Goal: Navigation & Orientation: Understand site structure

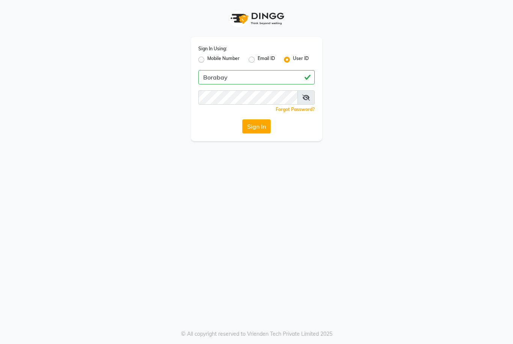
click at [210, 73] on input "Borabay" at bounding box center [256, 77] width 116 height 14
type input "borabay"
click at [254, 129] on button "Sign In" at bounding box center [256, 126] width 29 height 14
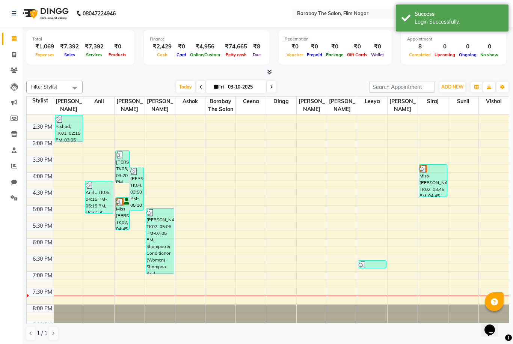
click at [17, 9] on link at bounding box center [16, 13] width 8 height 21
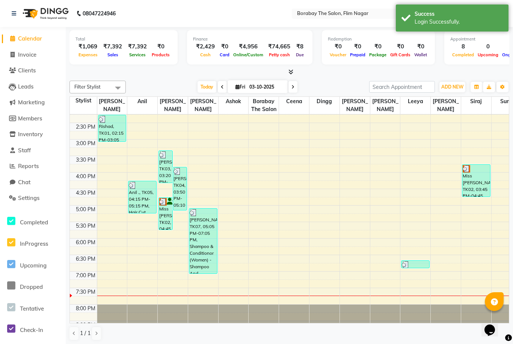
click at [200, 22] on nav "08047224946 Select Location × Borabay The Salon, Flim Nagar English ENGLISH Esp…" at bounding box center [256, 13] width 513 height 27
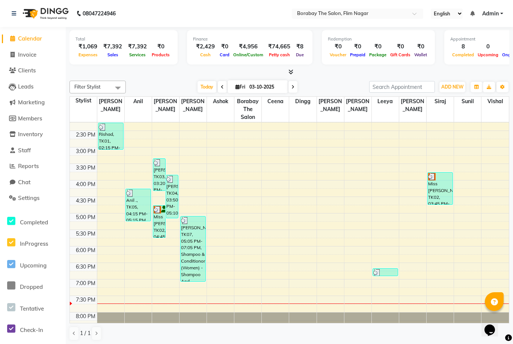
click at [177, 9] on nav "08047224946 Select Location × Borabay The Salon, Flim Nagar English ENGLISH Esp…" at bounding box center [256, 13] width 513 height 27
click at [337, 11] on div at bounding box center [357, 15] width 131 height 8
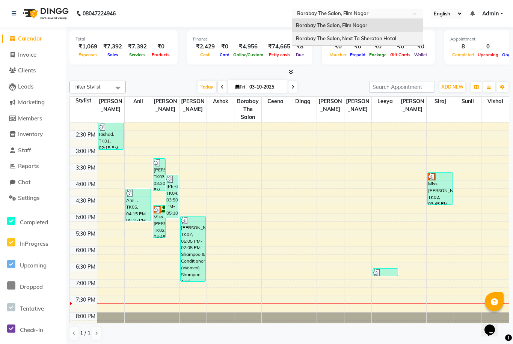
click at [309, 37] on span "Borabay The Salon, Next To Sheraton Hotal" at bounding box center [346, 38] width 100 height 6
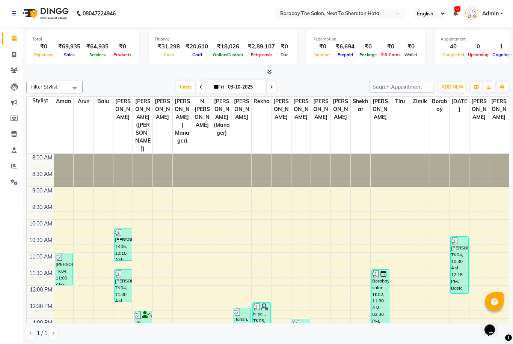
click at [15, 40] on icon at bounding box center [14, 39] width 5 height 6
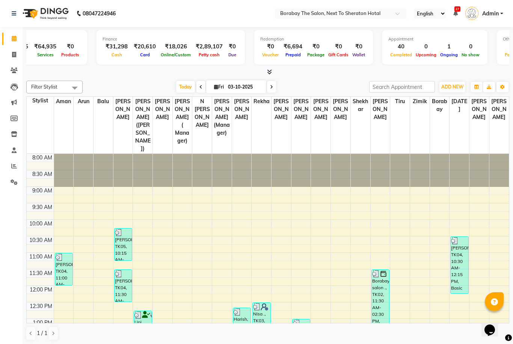
scroll to position [0, 76]
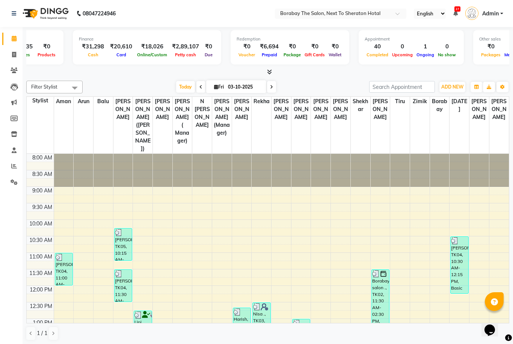
click at [424, 43] on div "1" at bounding box center [425, 46] width 21 height 9
click at [414, 41] on div "Appointment" at bounding box center [411, 39] width 93 height 6
click at [15, 57] on icon at bounding box center [14, 55] width 4 height 6
select select "4945"
select select "service"
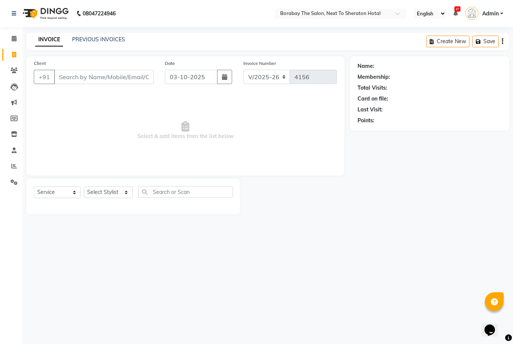
click at [14, 73] on icon at bounding box center [14, 71] width 7 height 6
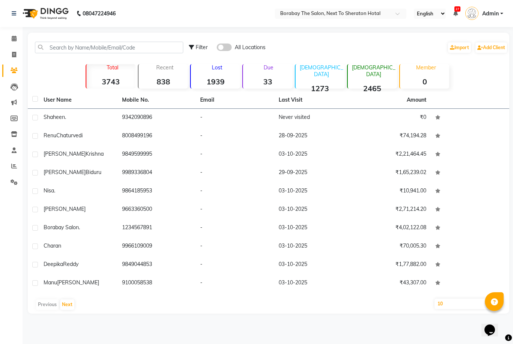
click at [15, 86] on icon at bounding box center [15, 87] width 8 height 8
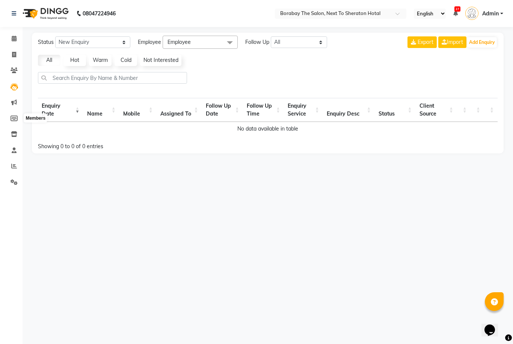
click at [13, 118] on icon at bounding box center [14, 119] width 7 height 6
select select
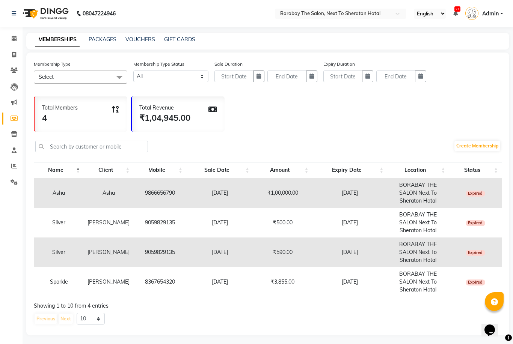
click at [12, 130] on span at bounding box center [14, 134] width 13 height 9
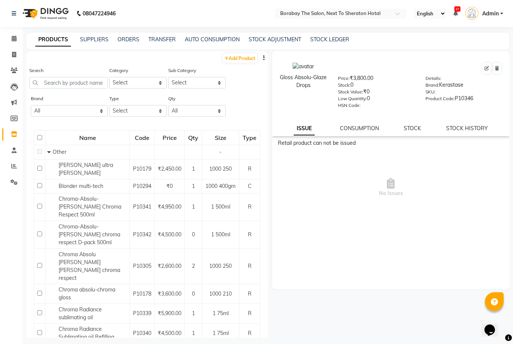
click at [12, 145] on link "Staff" at bounding box center [11, 151] width 18 height 12
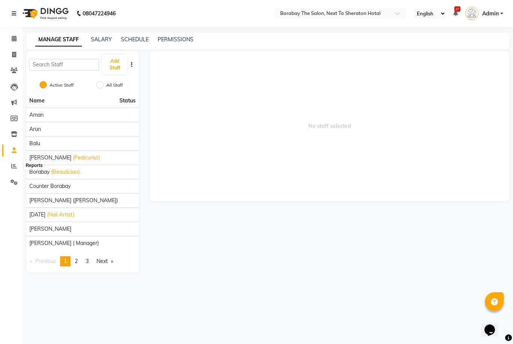
click at [12, 163] on icon at bounding box center [14, 166] width 6 height 6
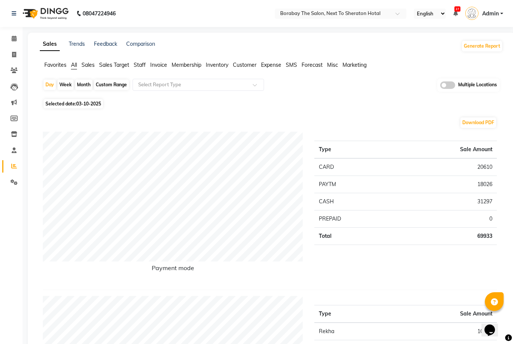
click at [11, 180] on icon at bounding box center [14, 183] width 7 height 6
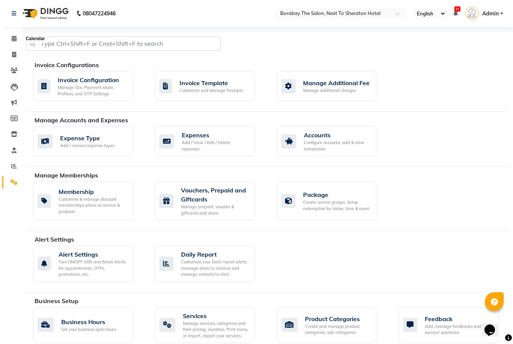
click at [14, 35] on span at bounding box center [14, 39] width 13 height 9
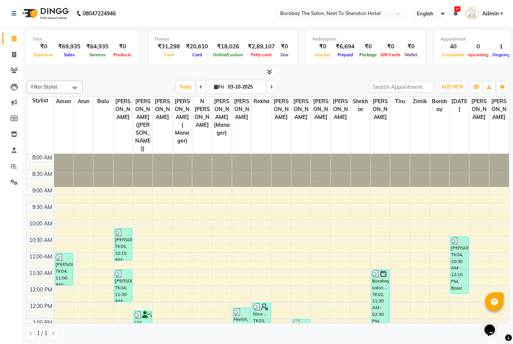
click at [14, 11] on icon at bounding box center [14, 13] width 5 height 5
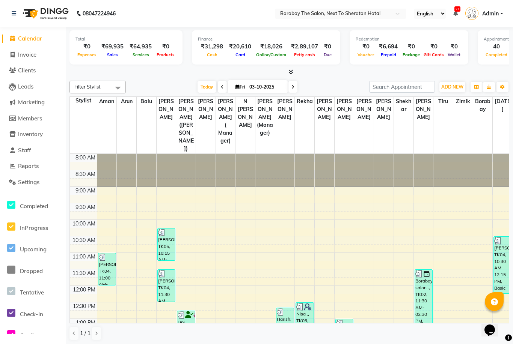
click at [38, 227] on span "InProgress" at bounding box center [34, 228] width 28 height 7
click at [39, 169] on link "Reports" at bounding box center [33, 166] width 62 height 9
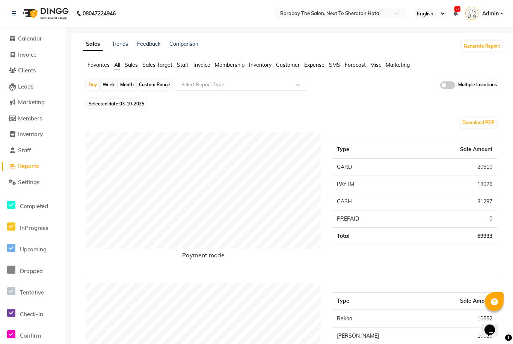
click at [132, 62] on span "Sales" at bounding box center [131, 65] width 13 height 7
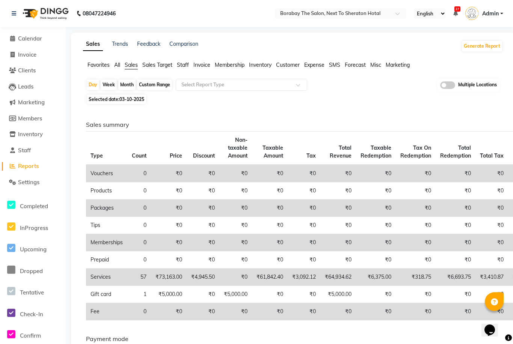
click at [43, 33] on li "Calendar" at bounding box center [33, 39] width 66 height 16
click at [32, 42] on span "Calendar" at bounding box center [30, 38] width 24 height 7
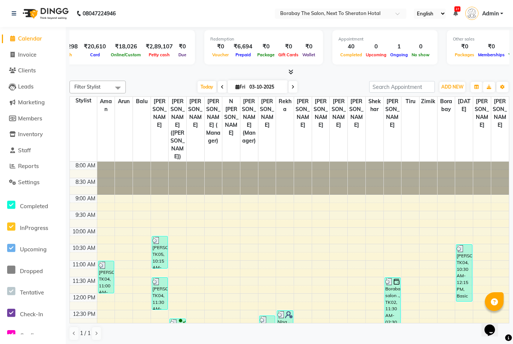
scroll to position [0, 146]
click at [392, 50] on div "1" at bounding box center [398, 46] width 21 height 9
click at [392, 51] on div "Ongoing" at bounding box center [398, 55] width 21 height 8
click at [391, 56] on span "Ongoing" at bounding box center [398, 54] width 21 height 5
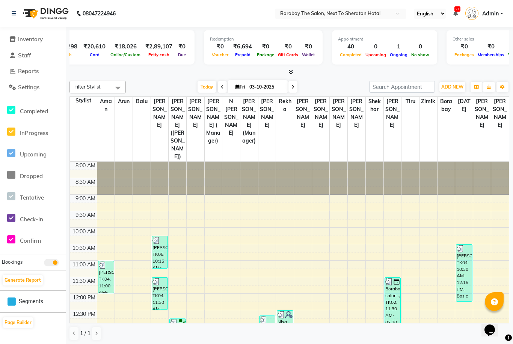
scroll to position [0, 0]
click at [388, 51] on div "Ongoing" at bounding box center [398, 55] width 21 height 8
click at [394, 51] on div "Ongoing" at bounding box center [398, 55] width 21 height 8
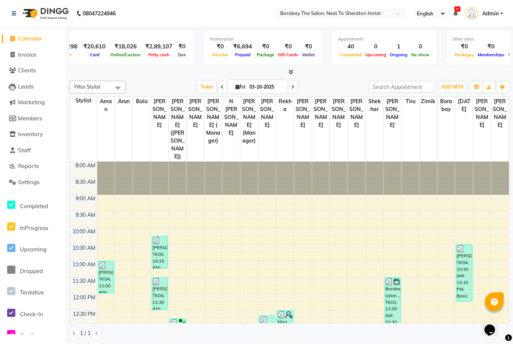
click at [394, 48] on div "1" at bounding box center [398, 46] width 21 height 9
click at [392, 50] on div "1" at bounding box center [398, 46] width 21 height 9
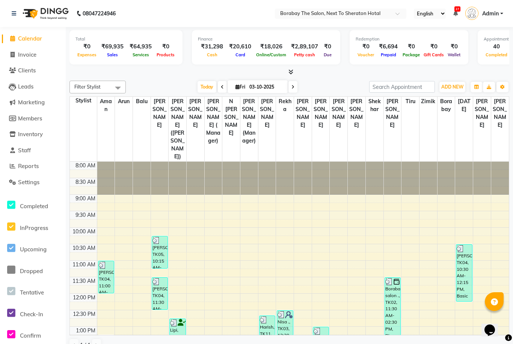
click at [3, 216] on li "InProgress" at bounding box center [33, 227] width 62 height 22
click at [13, 224] on icon at bounding box center [11, 226] width 8 height 9
click at [14, 203] on icon at bounding box center [11, 205] width 8 height 9
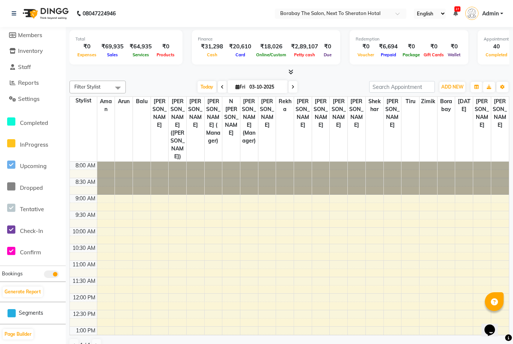
scroll to position [83, 0]
click at [13, 251] on icon at bounding box center [11, 251] width 8 height 9
click at [9, 229] on icon at bounding box center [11, 230] width 8 height 9
click at [11, 205] on icon at bounding box center [11, 208] width 8 height 9
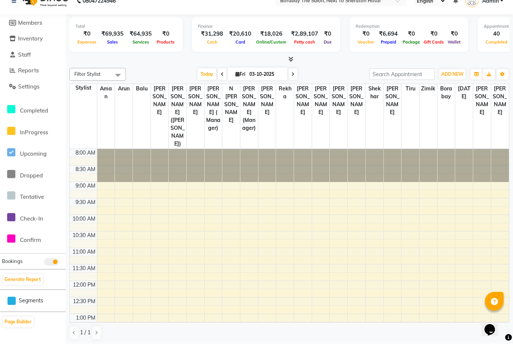
scroll to position [0, 0]
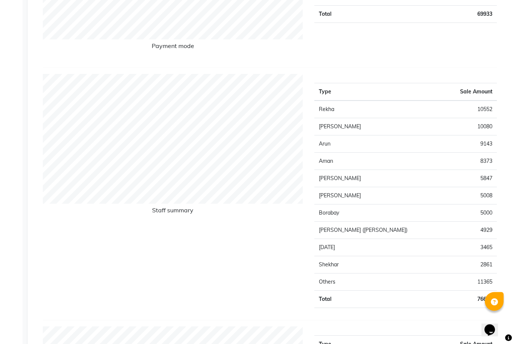
scroll to position [217, 0]
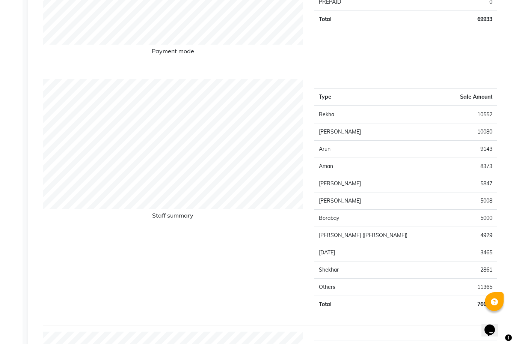
click at [335, 283] on td "Others" at bounding box center [378, 287] width 128 height 17
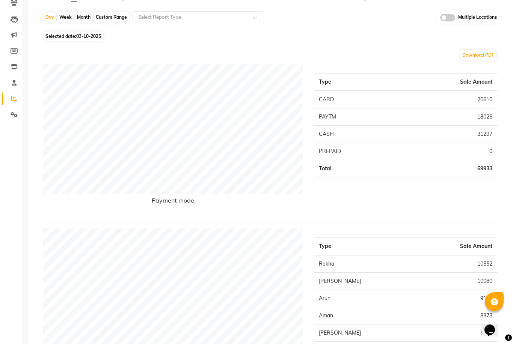
scroll to position [0, 0]
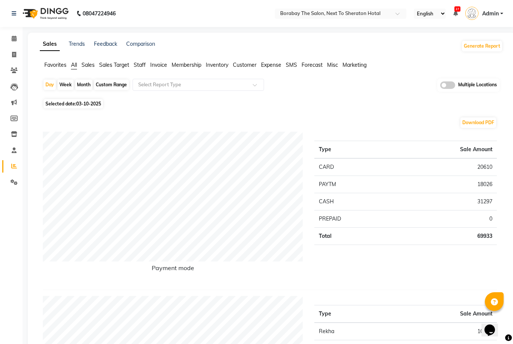
click at [75, 42] on link "Trends" at bounding box center [77, 44] width 16 height 7
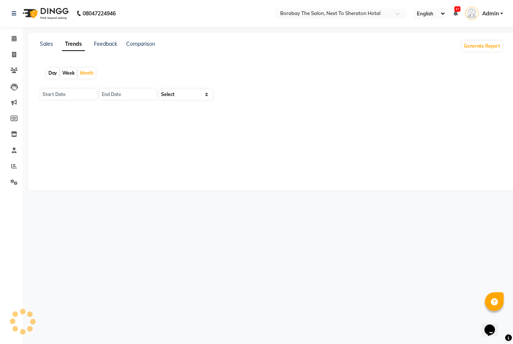
type input "01-10-2025"
type input "31-10-2025"
select select "by_client"
click at [45, 45] on link "Sales" at bounding box center [46, 44] width 13 height 7
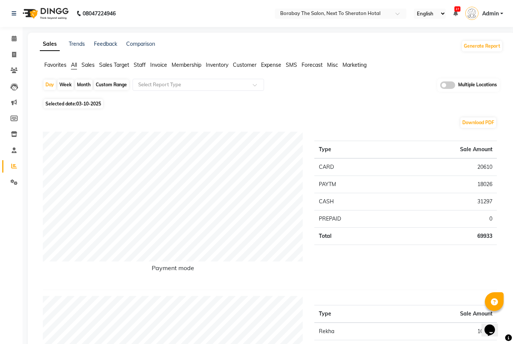
click at [8, 42] on span at bounding box center [14, 39] width 13 height 9
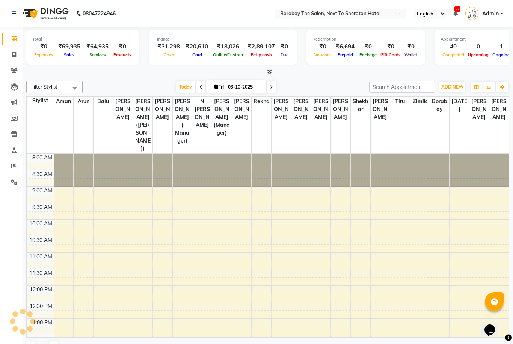
click at [19, 39] on span at bounding box center [14, 39] width 13 height 9
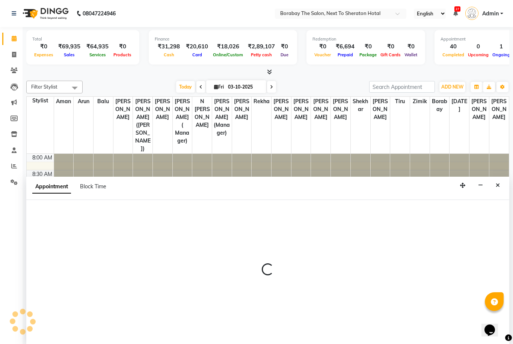
scroll to position [0, 0]
select select "89708"
select select "660"
select select "tentative"
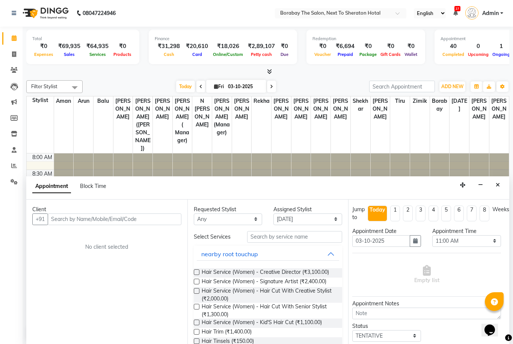
scroll to position [0, 3]
click at [502, 183] on button "Close" at bounding box center [497, 186] width 11 height 12
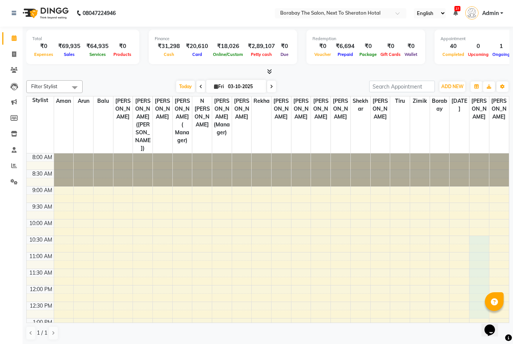
select select "90282"
select select "630"
select select "tentative"
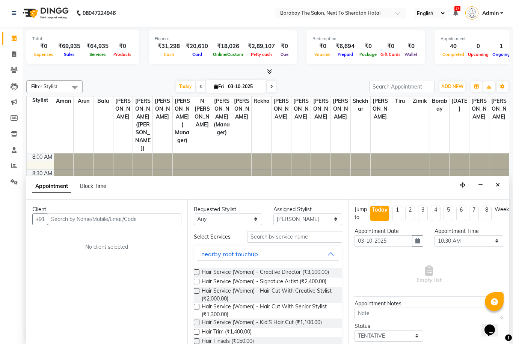
scroll to position [0, 0]
click at [499, 186] on icon "Close" at bounding box center [498, 185] width 4 height 5
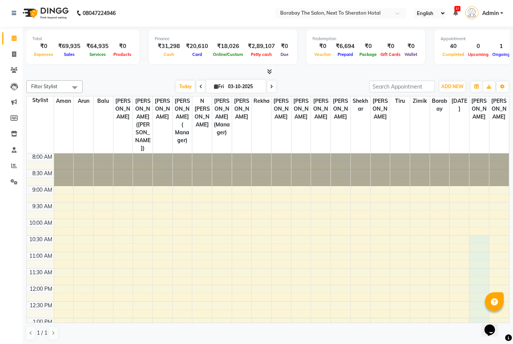
click at [15, 54] on icon at bounding box center [14, 54] width 4 height 6
select select "service"
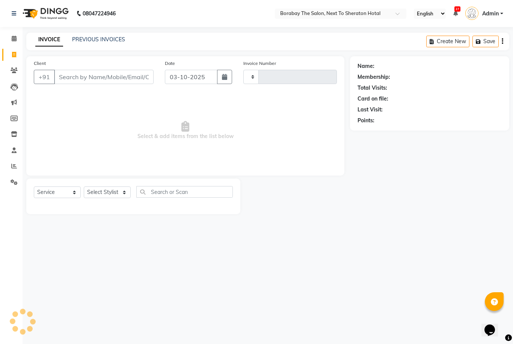
type input "4156"
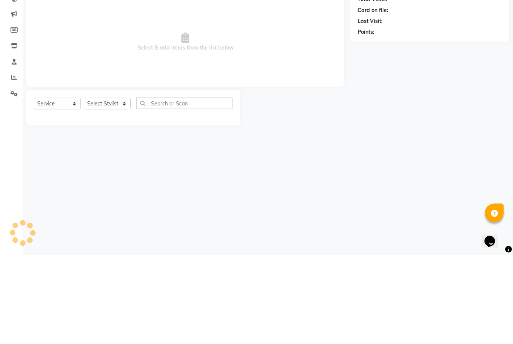
select select "4945"
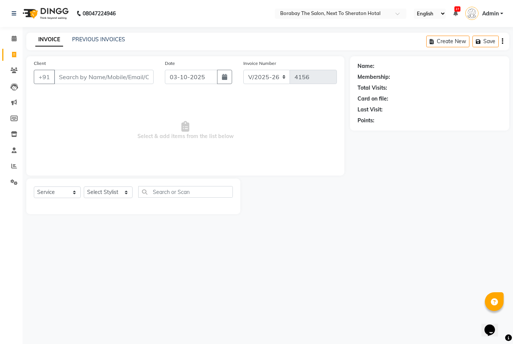
click at [9, 33] on link "Calendar" at bounding box center [11, 39] width 18 height 12
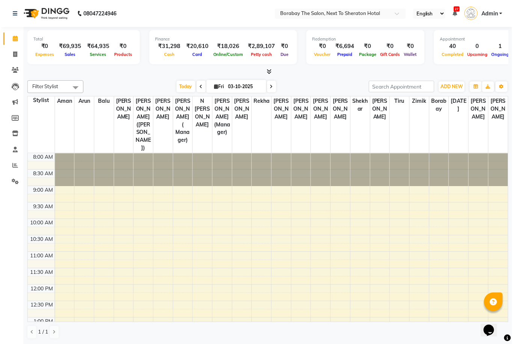
scroll to position [0, 0]
click at [367, 44] on div "₹0" at bounding box center [368, 46] width 21 height 9
click at [17, 39] on span at bounding box center [14, 38] width 13 height 9
click at [14, 53] on icon at bounding box center [14, 54] width 4 height 6
select select "service"
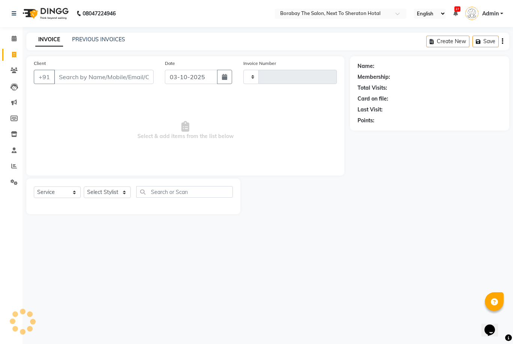
type input "4156"
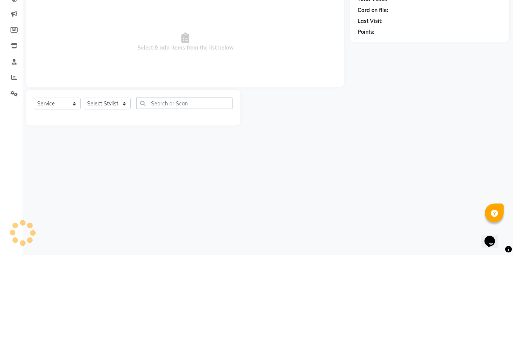
select select "4945"
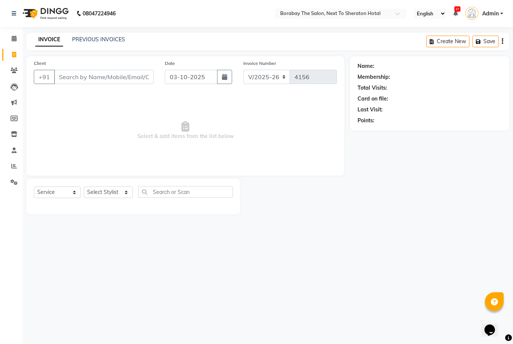
click at [15, 68] on icon at bounding box center [14, 71] width 7 height 6
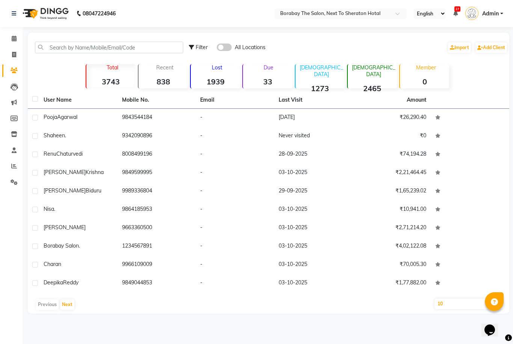
click at [15, 81] on link "Leads" at bounding box center [11, 87] width 18 height 12
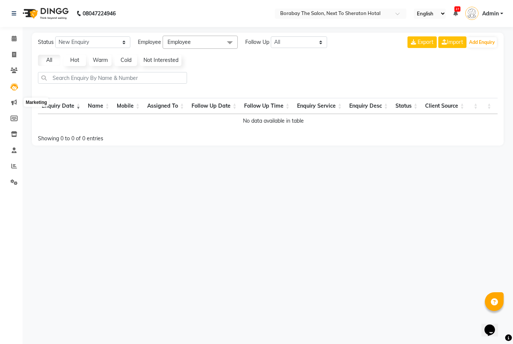
click at [15, 100] on icon at bounding box center [14, 103] width 6 height 6
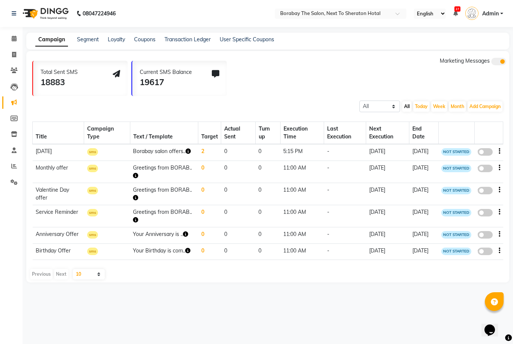
click at [14, 100] on icon at bounding box center [14, 103] width 6 height 6
click at [12, 118] on icon at bounding box center [14, 119] width 7 height 6
select select
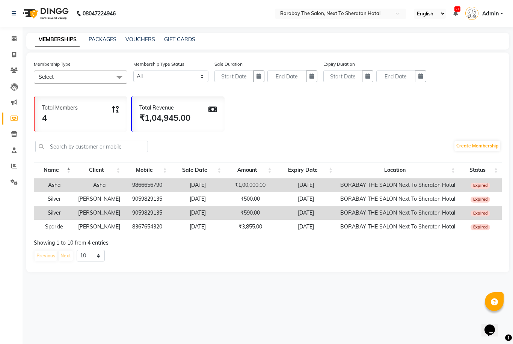
click at [7, 124] on link "Members" at bounding box center [11, 119] width 18 height 12
click at [14, 133] on icon at bounding box center [14, 134] width 6 height 6
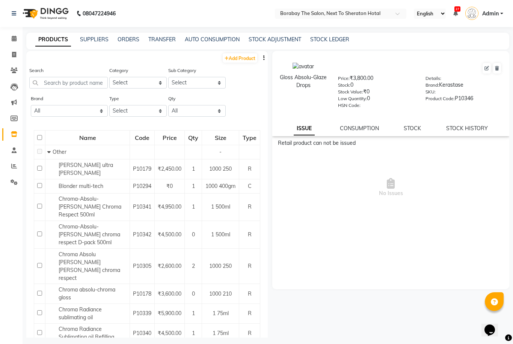
click at [18, 146] on span at bounding box center [14, 150] width 13 height 9
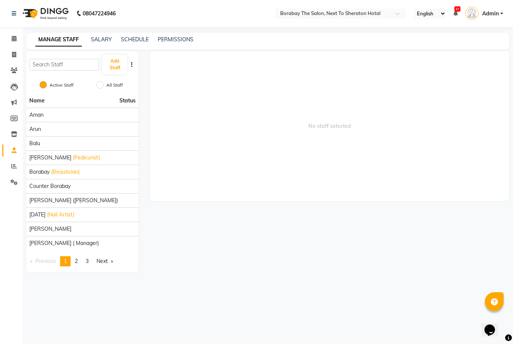
click at [13, 162] on span at bounding box center [14, 166] width 13 height 9
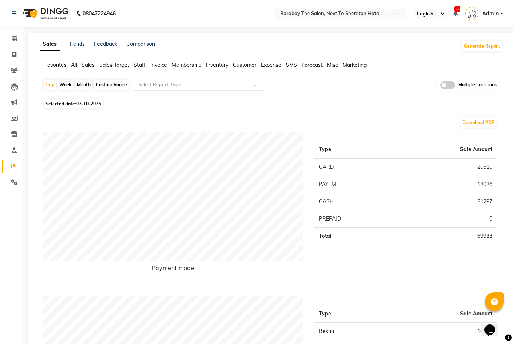
click at [18, 177] on link "Settings" at bounding box center [11, 183] width 18 height 12
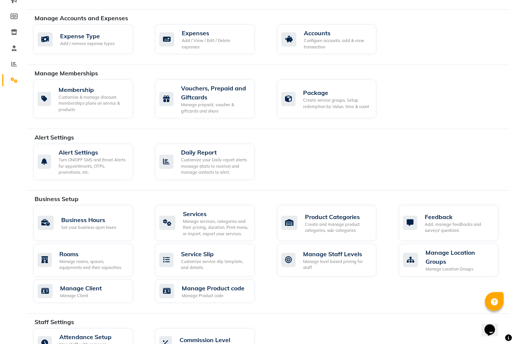
scroll to position [102, 0]
click at [213, 219] on div "Manage services, categories and their pricing, duration. Print menu, or import,…" at bounding box center [216, 228] width 66 height 19
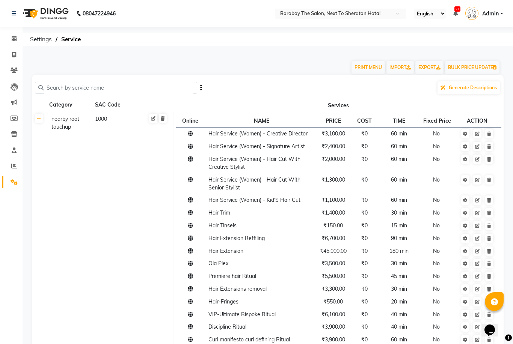
click at [14, 13] on icon at bounding box center [14, 13] width 5 height 5
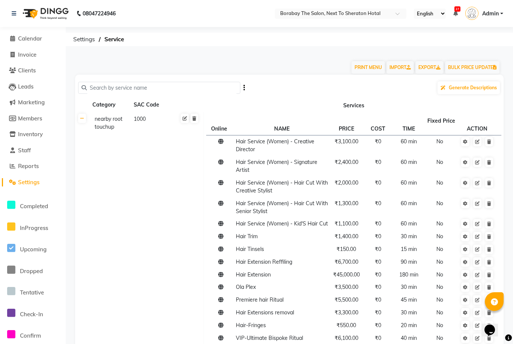
click at [26, 41] on span "Calendar" at bounding box center [30, 38] width 24 height 7
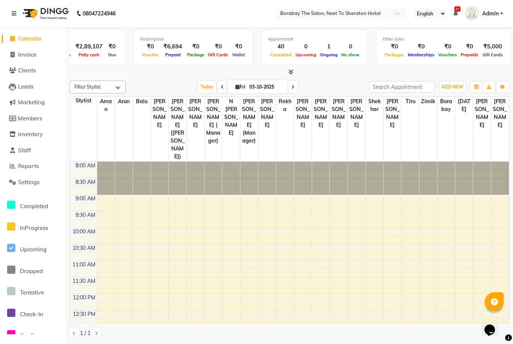
scroll to position [0, 215]
click at [295, 42] on div "0" at bounding box center [306, 46] width 24 height 9
click at [33, 56] on span "Invoice" at bounding box center [27, 54] width 18 height 7
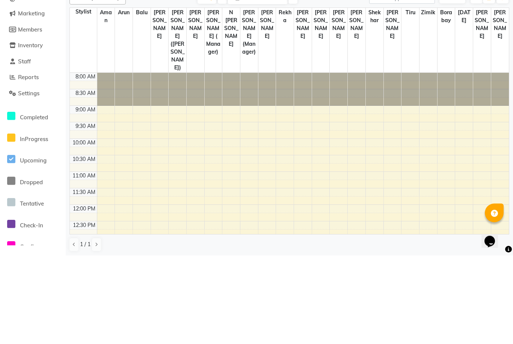
select select "service"
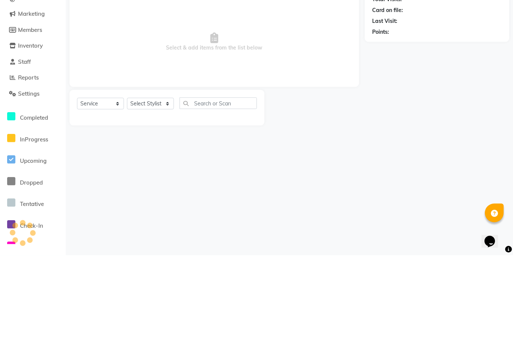
type input "4156"
select select "4945"
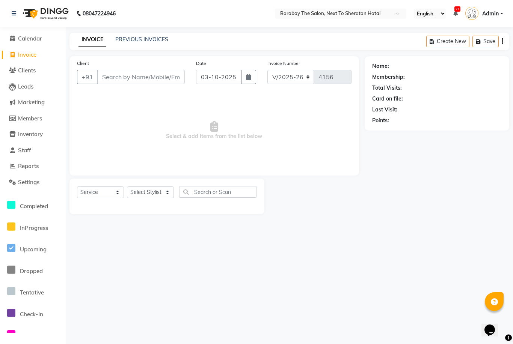
click at [35, 90] on link "Leads" at bounding box center [33, 87] width 62 height 9
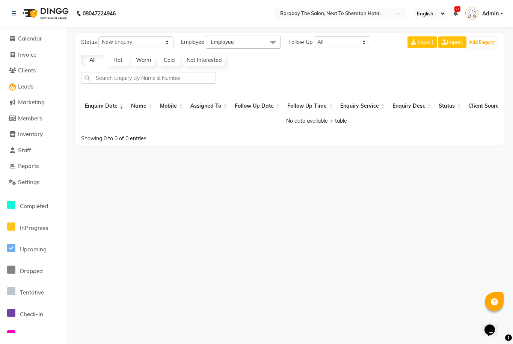
click at [31, 70] on span "Clients" at bounding box center [27, 70] width 18 height 7
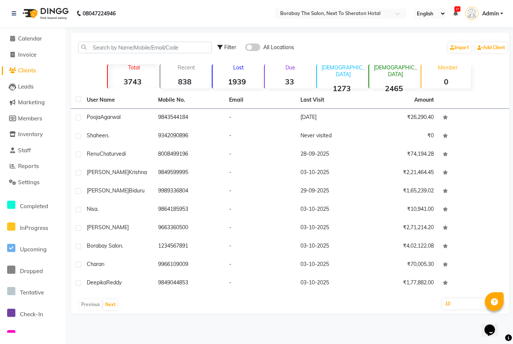
click at [28, 121] on span "Members" at bounding box center [30, 118] width 24 height 7
select select
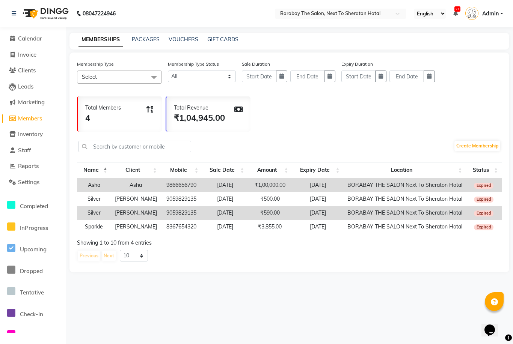
click at [33, 106] on span "Marketing" at bounding box center [31, 102] width 27 height 7
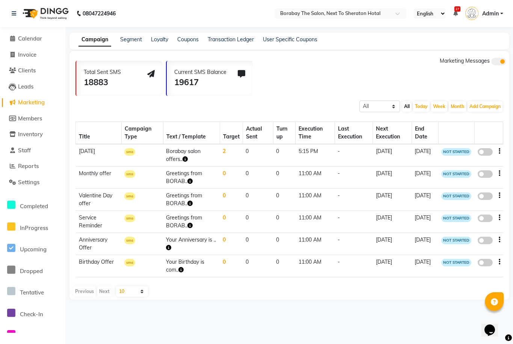
click at [31, 115] on span "Members" at bounding box center [30, 118] width 24 height 7
select select
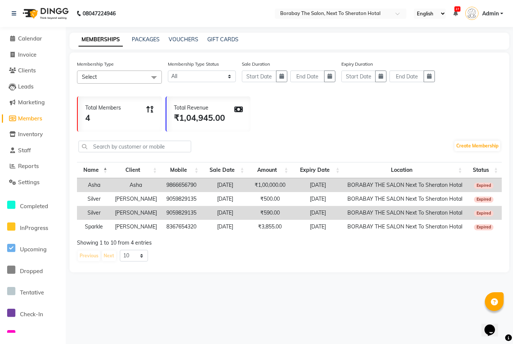
click at [33, 133] on span "Inventory" at bounding box center [30, 134] width 25 height 7
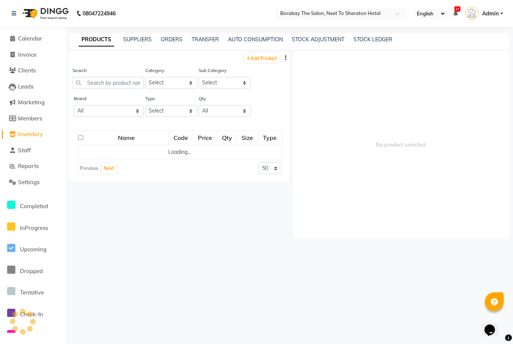
click at [33, 117] on span "Members" at bounding box center [30, 118] width 24 height 7
select select
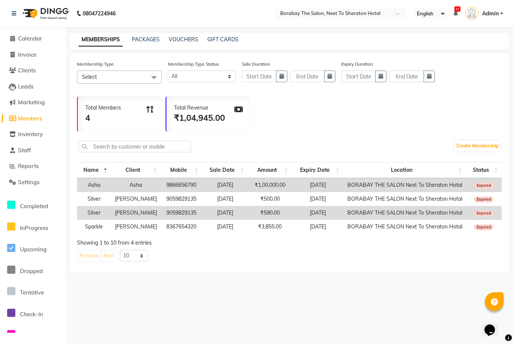
click at [37, 184] on span "Settings" at bounding box center [28, 182] width 21 height 7
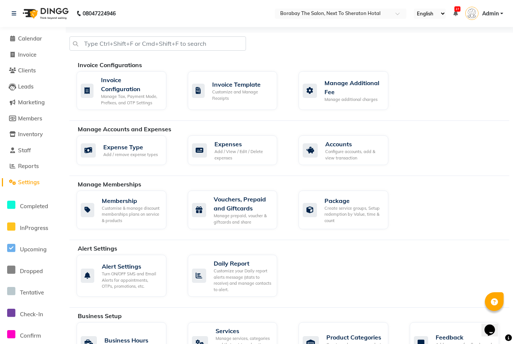
click at [47, 165] on link "Reports" at bounding box center [33, 166] width 62 height 9
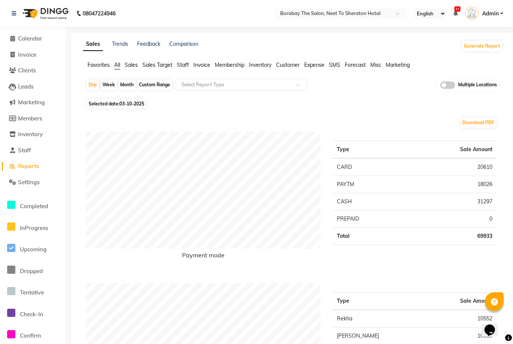
click at [29, 150] on span "Staff" at bounding box center [24, 150] width 13 height 7
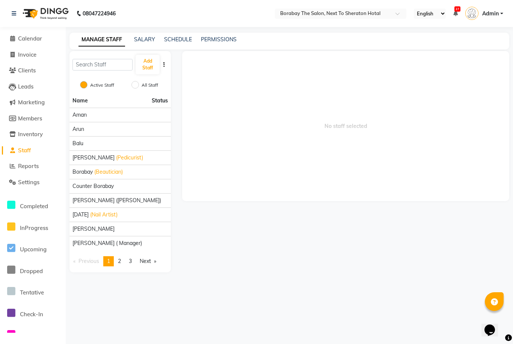
click at [38, 131] on span "Inventory" at bounding box center [30, 134] width 25 height 7
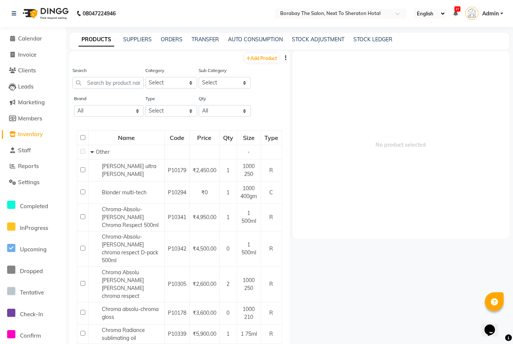
click at [35, 118] on span "Members" at bounding box center [30, 118] width 24 height 7
select select
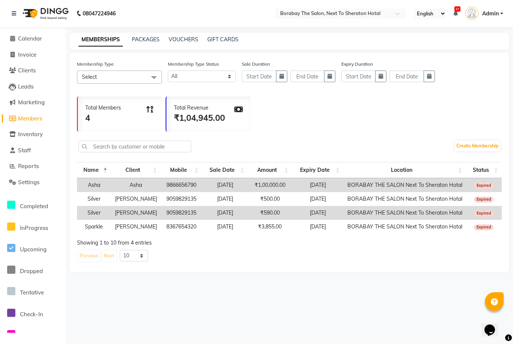
click at [35, 102] on span "Marketing" at bounding box center [31, 102] width 27 height 7
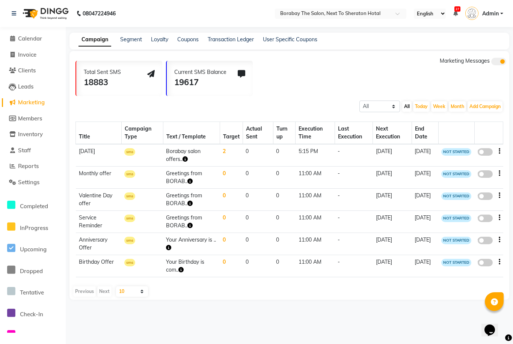
click at [31, 84] on span "Leads" at bounding box center [25, 86] width 15 height 7
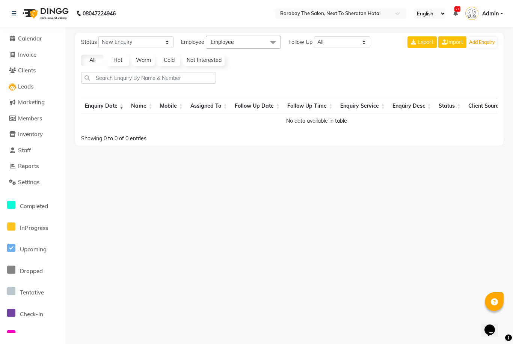
click at [27, 67] on span "Clients" at bounding box center [27, 70] width 18 height 7
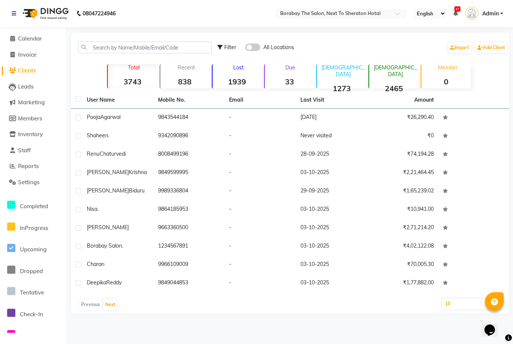
click at [33, 54] on span "Invoice" at bounding box center [27, 54] width 18 height 7
select select "4945"
select select "service"
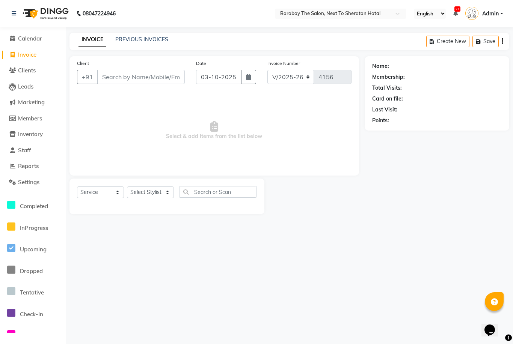
click at [29, 42] on span "Calendar" at bounding box center [30, 38] width 24 height 7
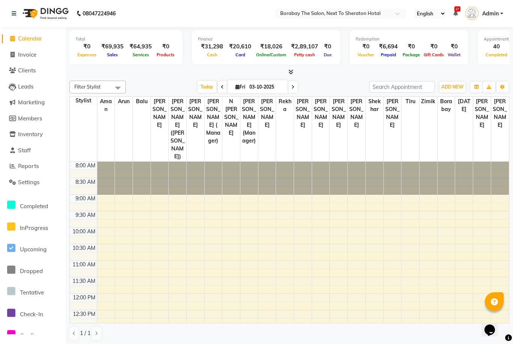
click at [33, 54] on span "Invoice" at bounding box center [27, 54] width 18 height 7
select select "service"
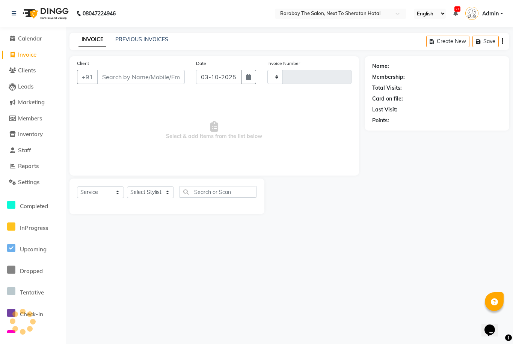
type input "4156"
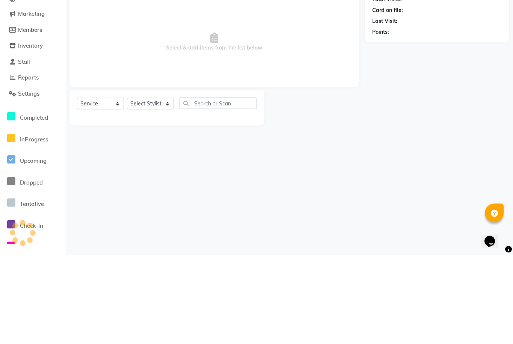
select select "4945"
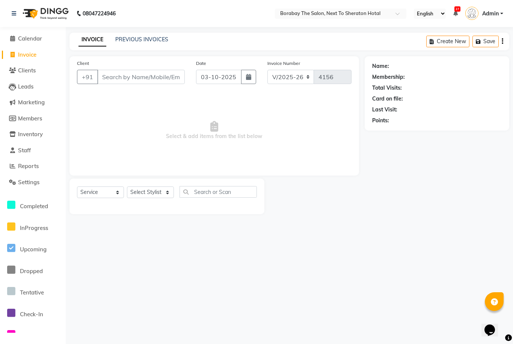
click at [50, 103] on link "Marketing" at bounding box center [33, 102] width 62 height 9
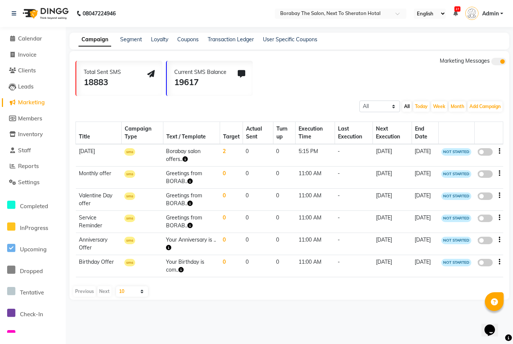
click at [32, 137] on span "Inventory" at bounding box center [30, 134] width 25 height 7
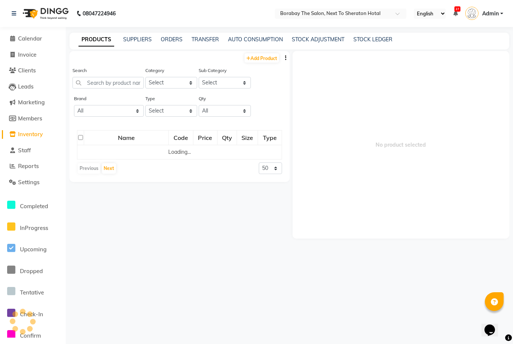
click at [30, 147] on span "Staff" at bounding box center [24, 150] width 13 height 7
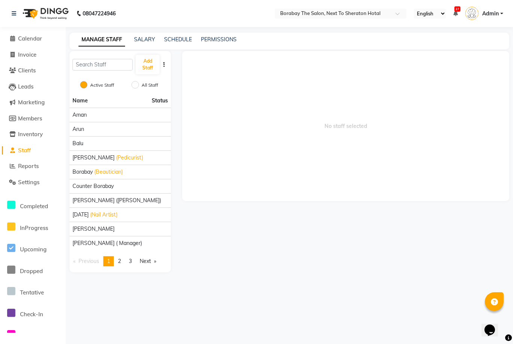
click at [27, 103] on span "Marketing" at bounding box center [31, 102] width 27 height 7
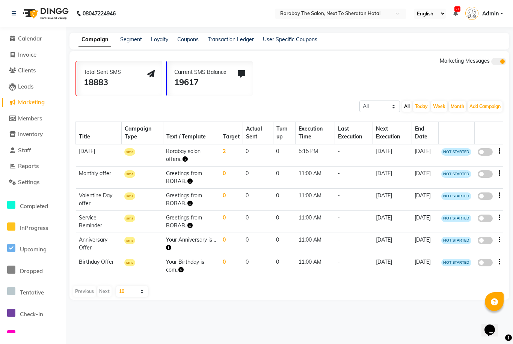
click at [29, 117] on span "Members" at bounding box center [30, 118] width 24 height 7
select select
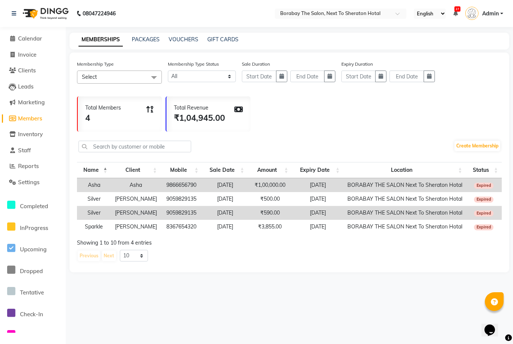
click at [29, 23] on img at bounding box center [44, 13] width 51 height 21
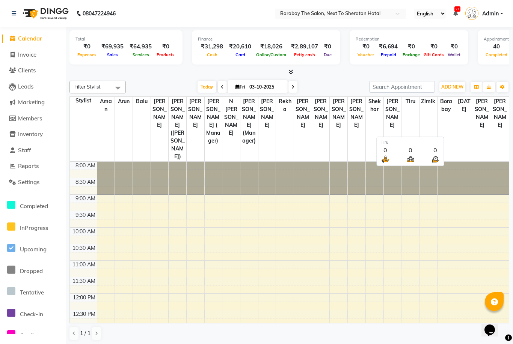
click at [415, 110] on th "Tiru" at bounding box center [410, 129] width 18 height 65
click at [26, 58] on span "Invoice" at bounding box center [27, 54] width 18 height 7
select select "4945"
select select "service"
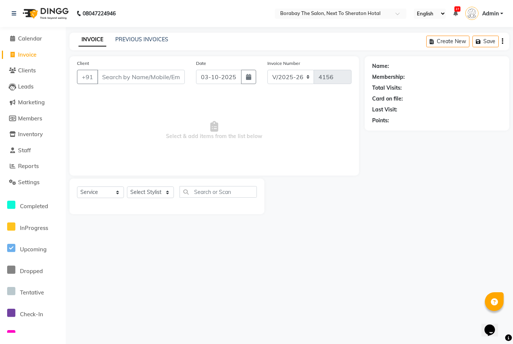
click at [35, 90] on link "Leads" at bounding box center [33, 87] width 62 height 9
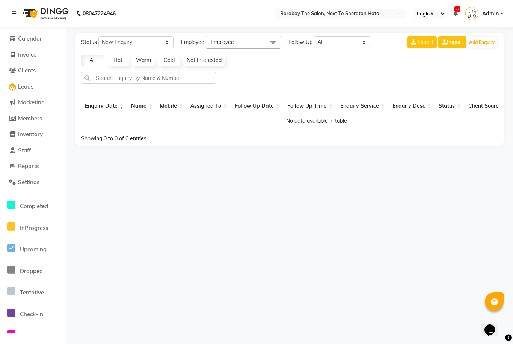
click at [36, 104] on span "Marketing" at bounding box center [31, 102] width 27 height 7
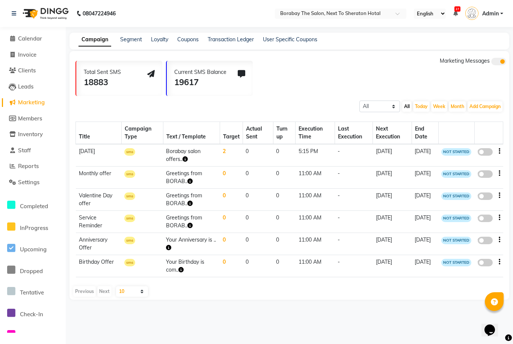
click at [31, 115] on span "Members" at bounding box center [30, 118] width 24 height 7
select select
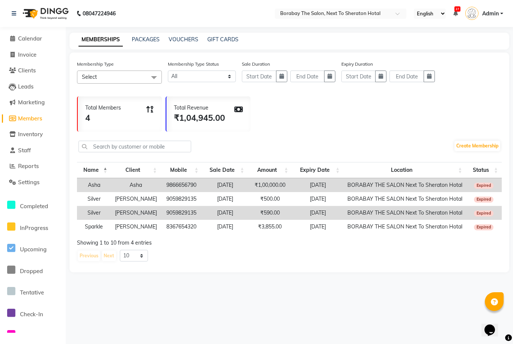
click at [32, 134] on span "Inventory" at bounding box center [30, 134] width 25 height 7
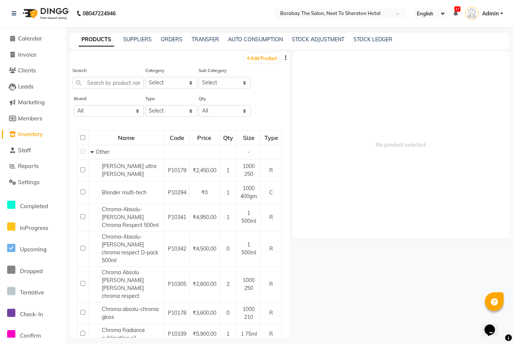
scroll to position [5, 0]
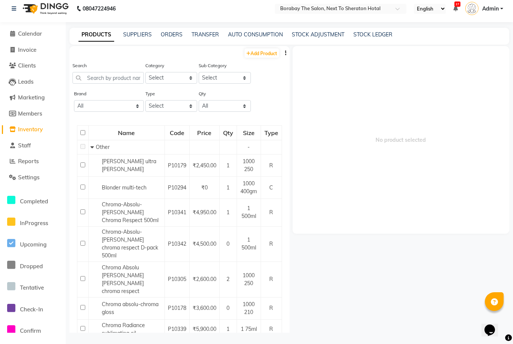
click at [18, 142] on span at bounding box center [12, 146] width 11 height 9
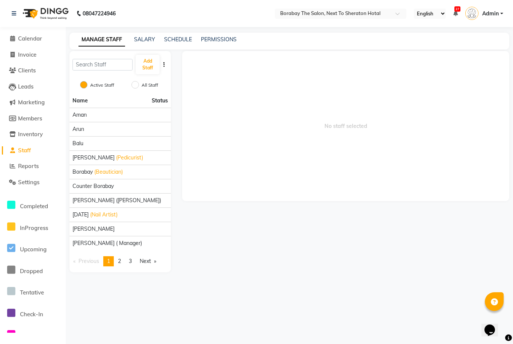
click at [27, 169] on span "Reports" at bounding box center [28, 166] width 21 height 7
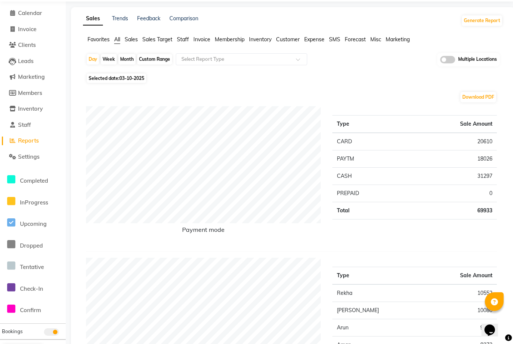
scroll to position [24, 0]
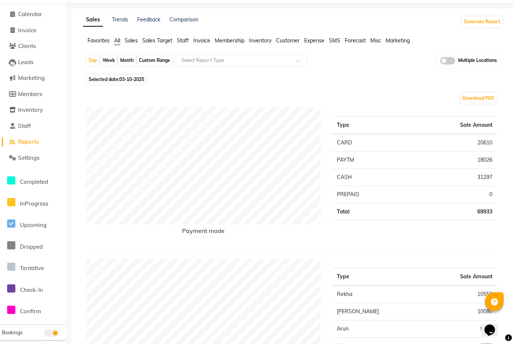
click at [128, 60] on div "Month" at bounding box center [126, 60] width 17 height 11
select select "10"
select select "2025"
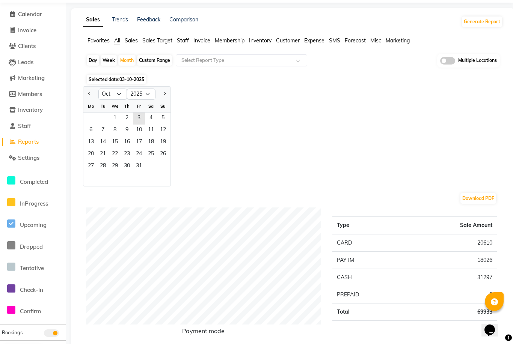
click at [91, 99] on button "Previous month" at bounding box center [89, 94] width 6 height 12
select select "9"
click at [126, 140] on span "18" at bounding box center [127, 143] width 12 height 12
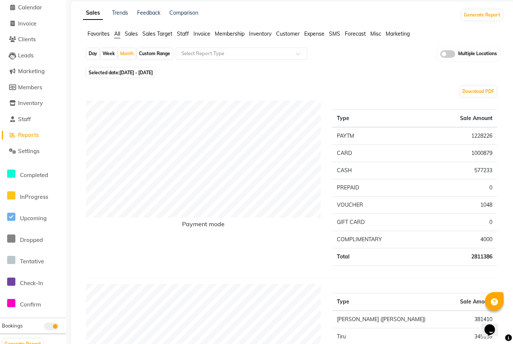
scroll to position [0, 0]
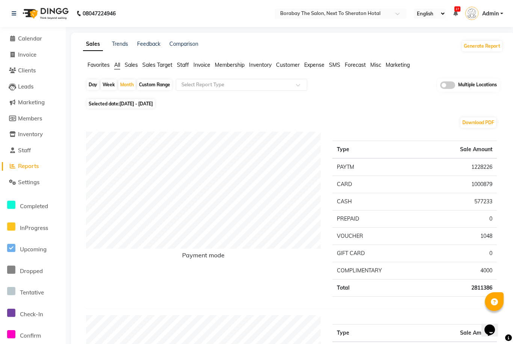
click at [96, 85] on div "Day" at bounding box center [93, 85] width 12 height 11
select select "9"
select select "2025"
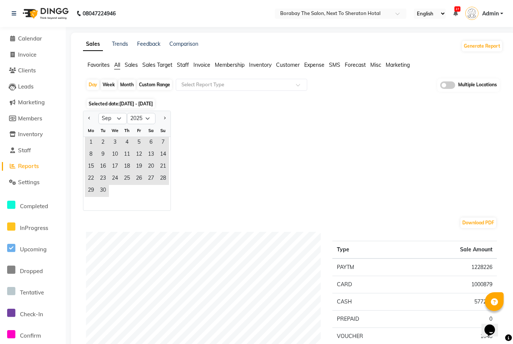
click at [92, 116] on button "Previous month" at bounding box center [89, 119] width 6 height 12
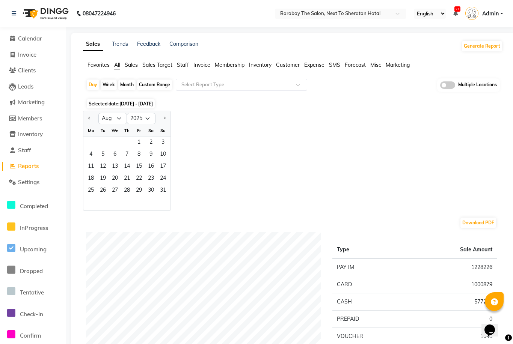
click at [172, 123] on div "Jan Feb Mar Apr May Jun Jul Aug Sep Oct Nov Dec 2015 2016 2017 2018 2019 2020 2…" at bounding box center [293, 161] width 420 height 100
click at [163, 121] on button "Next month" at bounding box center [164, 119] width 6 height 12
select select "9"
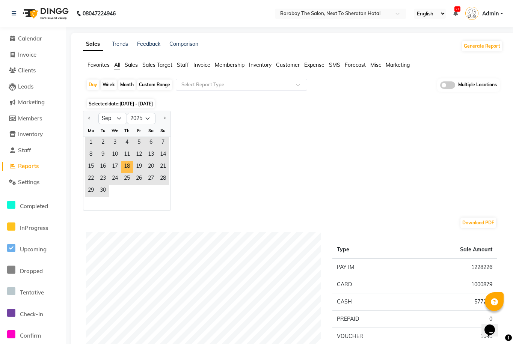
click at [127, 169] on span "18" at bounding box center [127, 167] width 12 height 12
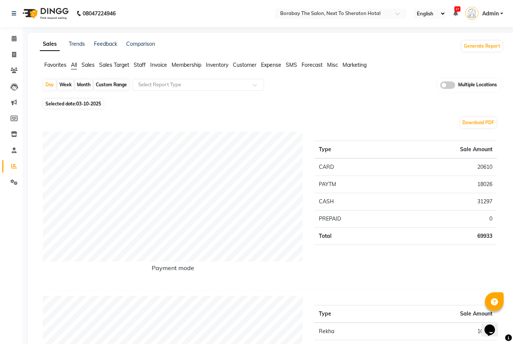
click at [242, 85] on input "text" at bounding box center [191, 85] width 108 height 8
click at [92, 107] on span "03-10-2025" at bounding box center [88, 104] width 25 height 6
select select "10"
select select "2025"
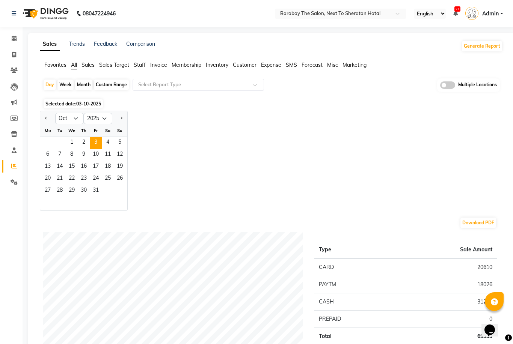
click at [164, 140] on div "Jan Feb Mar Apr May Jun Jul Aug Sep Oct Nov Dec 2015 2016 2017 2018 2019 2020 2…" at bounding box center [271, 161] width 463 height 100
click at [155, 143] on div "Jan Feb Mar Apr May Jun Jul Aug Sep Oct Nov Dec 2015 2016 2017 2018 2019 2020 2…" at bounding box center [271, 161] width 463 height 100
click at [457, 14] on icon at bounding box center [455, 13] width 5 height 5
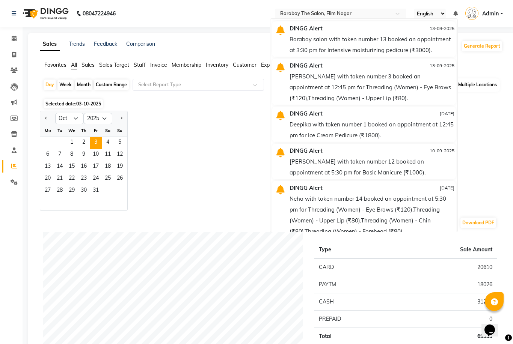
click at [487, 111] on div "Jan Feb Mar Apr May Jun Jul Aug Sep Oct Nov Dec 2015 2016 2017 2018 2019 2020 2…" at bounding box center [271, 161] width 463 height 100
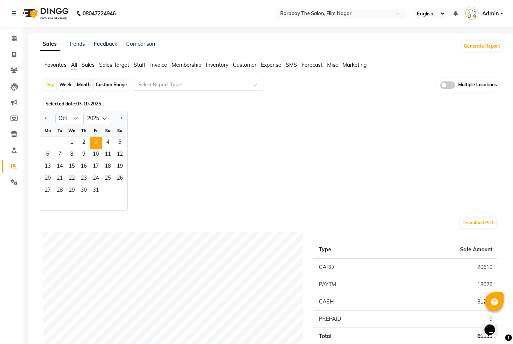
click at [14, 33] on link "Calendar" at bounding box center [11, 39] width 18 height 12
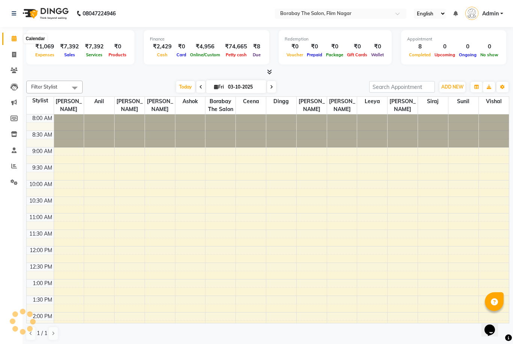
scroll to position [206, 0]
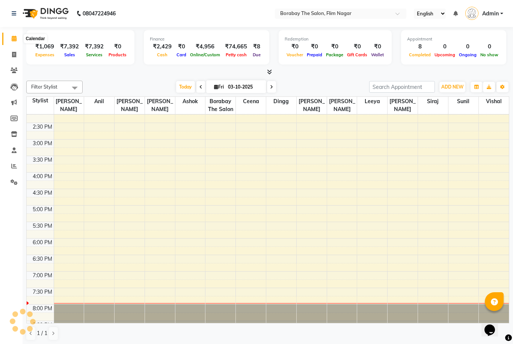
click at [9, 40] on span at bounding box center [14, 39] width 13 height 9
click at [12, 120] on icon at bounding box center [14, 119] width 7 height 6
select select
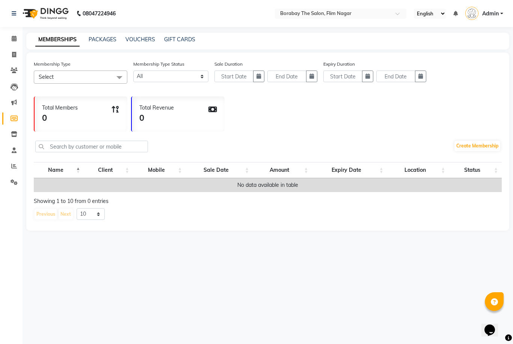
click at [54, 72] on span "Select" at bounding box center [81, 77] width 94 height 13
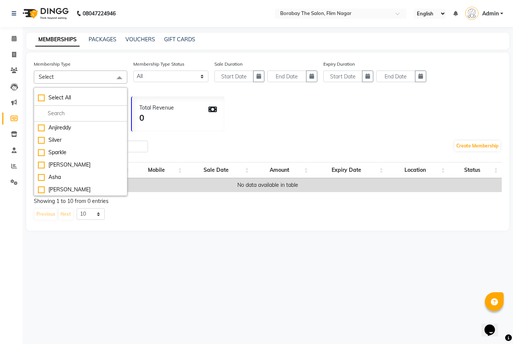
click at [421, 116] on div "Total Members 0 Total Revenue 0" at bounding box center [268, 112] width 468 height 39
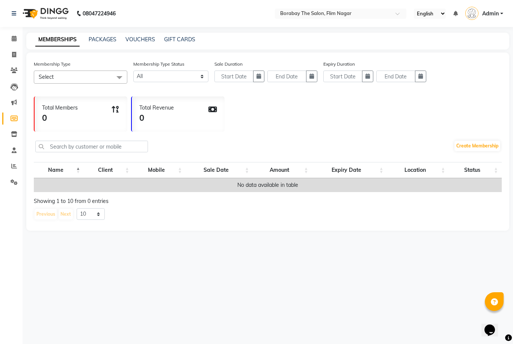
click at [12, 81] on link "Leads" at bounding box center [11, 87] width 18 height 12
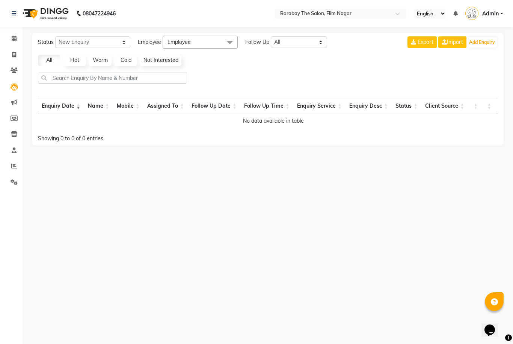
click at [16, 69] on icon at bounding box center [14, 71] width 7 height 6
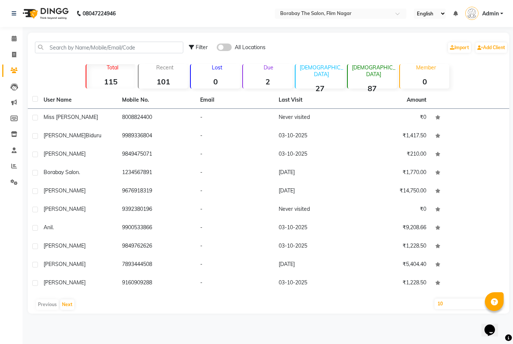
click at [306, 11] on input "text" at bounding box center [333, 15] width 109 height 8
click at [453, 38] on div "Filter All Locations Import Add Client" at bounding box center [348, 48] width 319 height 24
click at [12, 44] on link "Calendar" at bounding box center [11, 39] width 18 height 12
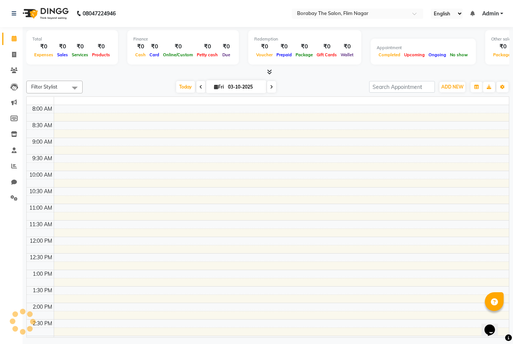
scroll to position [220, 0]
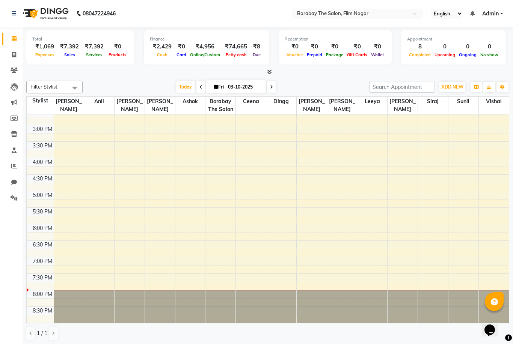
click at [13, 66] on span at bounding box center [14, 70] width 13 height 9
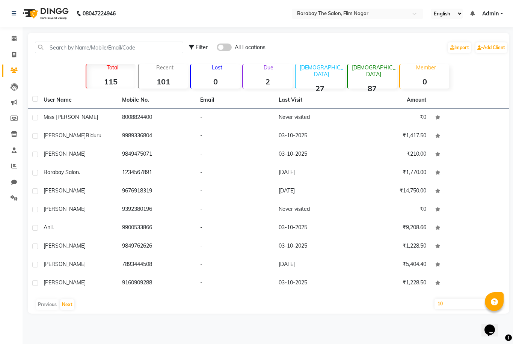
click at [10, 66] on span at bounding box center [14, 70] width 13 height 9
click at [13, 60] on link "Invoice" at bounding box center [11, 55] width 18 height 12
select select "8731"
select select "service"
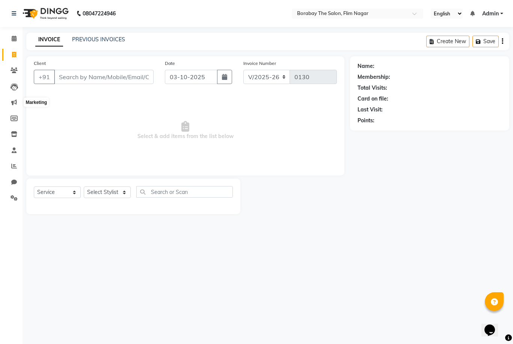
click at [14, 101] on icon at bounding box center [14, 103] width 6 height 6
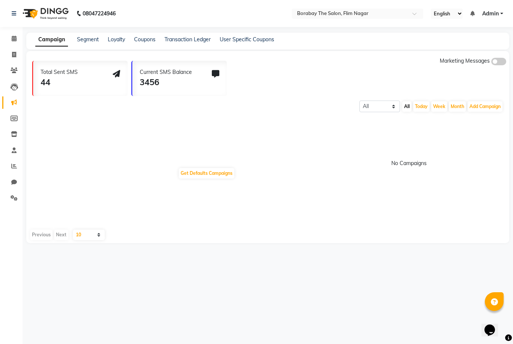
click at [9, 124] on link "Members" at bounding box center [11, 119] width 18 height 12
select select
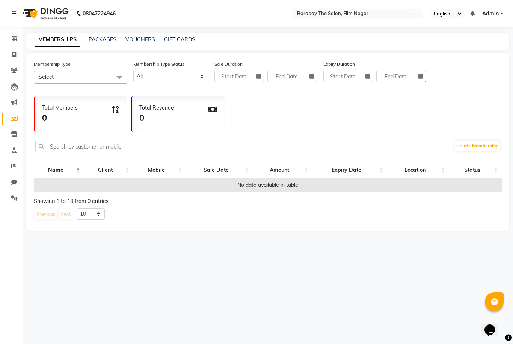
click at [10, 139] on link "Inventory" at bounding box center [11, 134] width 18 height 12
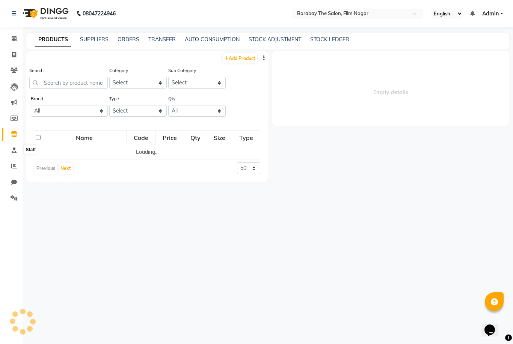
click at [12, 152] on icon at bounding box center [14, 151] width 5 height 6
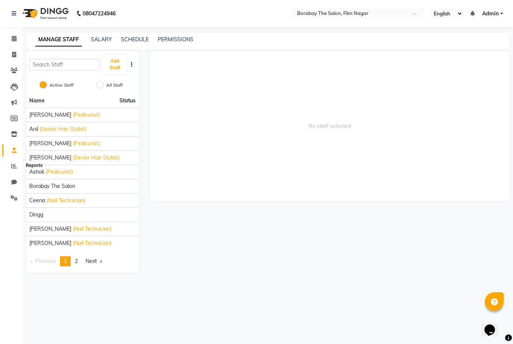
click at [12, 168] on icon at bounding box center [14, 166] width 6 height 6
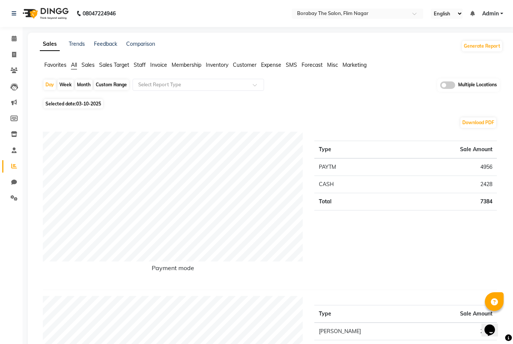
click at [80, 103] on span "03-10-2025" at bounding box center [88, 104] width 25 height 6
select select "10"
select select "2025"
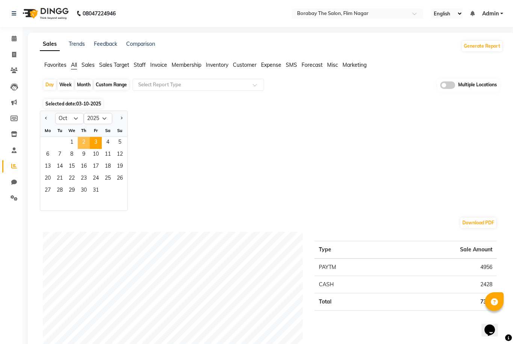
click at [81, 144] on span "2" at bounding box center [84, 143] width 12 height 12
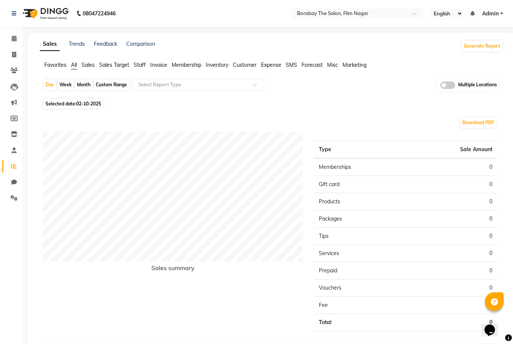
click at [91, 68] on span "Sales" at bounding box center [87, 65] width 13 height 7
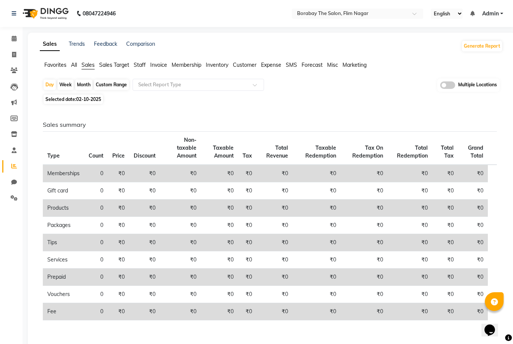
click at [73, 66] on span "All" at bounding box center [74, 65] width 6 height 7
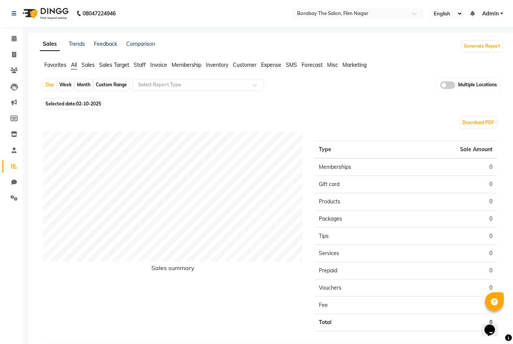
click at [69, 105] on span "Selected date: [DATE]" at bounding box center [73, 103] width 59 height 9
select select "10"
select select "2025"
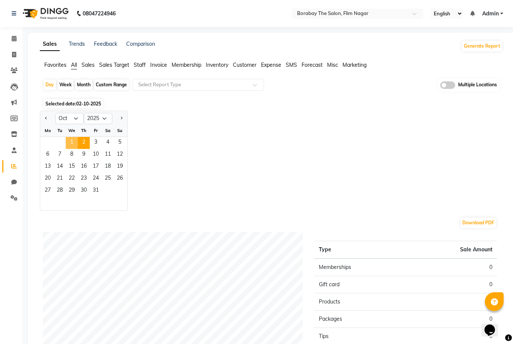
click at [70, 144] on span "1" at bounding box center [72, 143] width 12 height 12
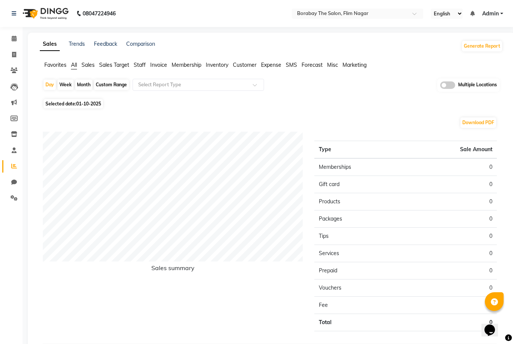
click at [75, 104] on span "Selected date: [DATE]" at bounding box center [73, 103] width 59 height 9
select select "10"
select select "2025"
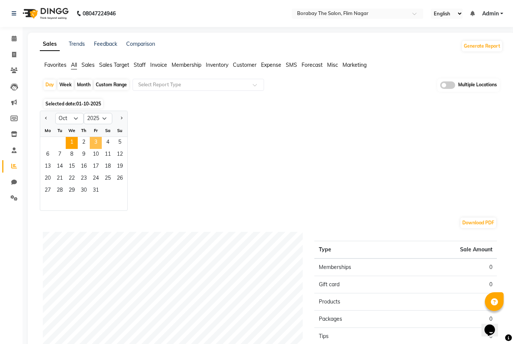
click at [95, 139] on span "3" at bounding box center [96, 143] width 12 height 12
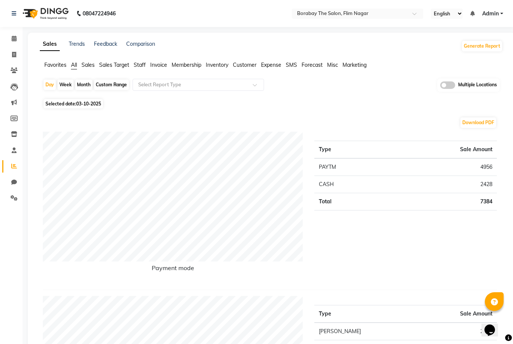
click at [311, 17] on input "text" at bounding box center [350, 15] width 109 height 8
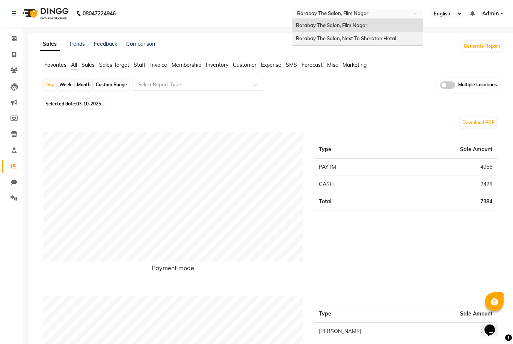
click at [327, 41] on div "Borabay The Salon, Next To Sheraton Hotal" at bounding box center [357, 39] width 131 height 14
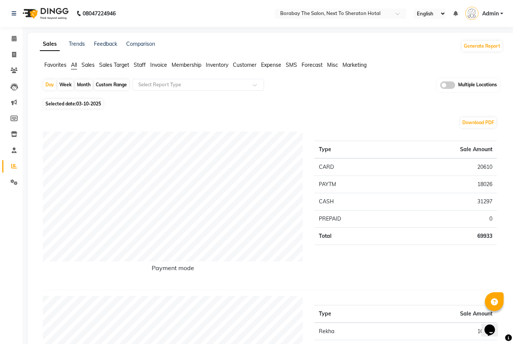
click at [89, 109] on span "Selected date: 03-10-2025" at bounding box center [73, 103] width 59 height 9
select select "10"
select select "2025"
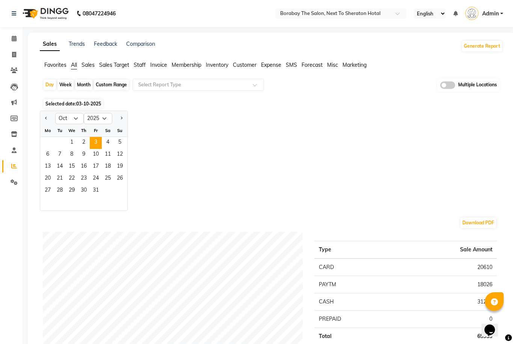
click at [46, 122] on button "Previous month" at bounding box center [46, 119] width 6 height 12
click at [48, 121] on button "Previous month" at bounding box center [46, 119] width 6 height 12
select select "8"
click at [54, 165] on span "12" at bounding box center [60, 167] width 12 height 12
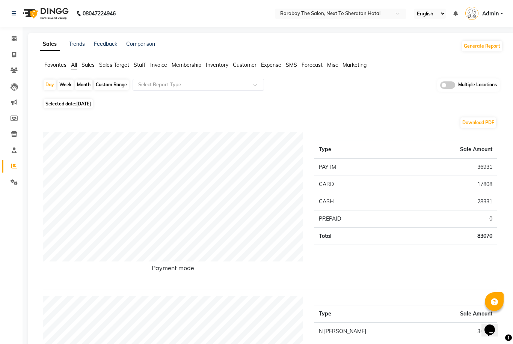
click at [75, 105] on span "Selected date: [DATE]" at bounding box center [68, 103] width 49 height 9
select select "8"
select select "2025"
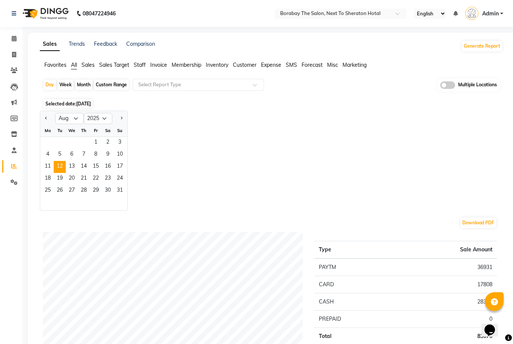
click at [119, 125] on button "Next month" at bounding box center [121, 119] width 6 height 12
click at [119, 120] on button "Next month" at bounding box center [121, 119] width 6 height 12
select select "10"
click at [95, 142] on span "3" at bounding box center [96, 143] width 12 height 12
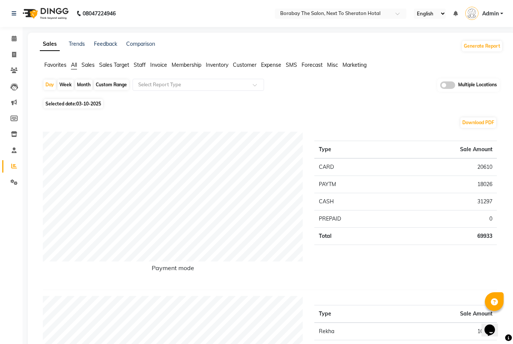
click at [81, 109] on span "Selected date: 03-10-2025" at bounding box center [73, 103] width 59 height 9
select select "10"
select select "2025"
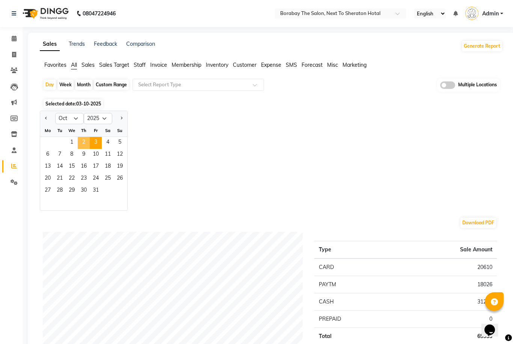
click at [86, 141] on span "2" at bounding box center [84, 143] width 12 height 12
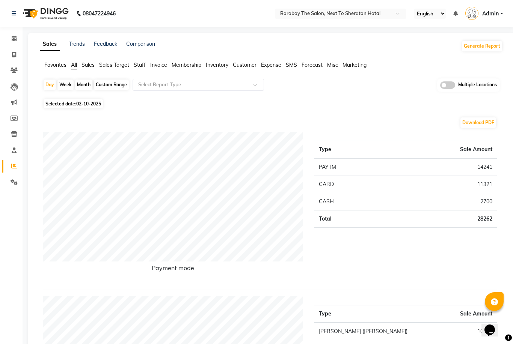
click at [15, 41] on icon at bounding box center [14, 39] width 5 height 6
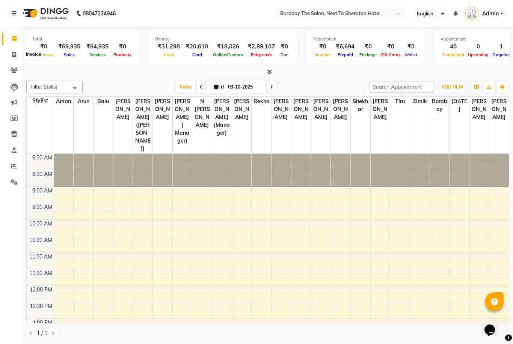
click at [14, 57] on icon at bounding box center [14, 55] width 4 height 6
select select "service"
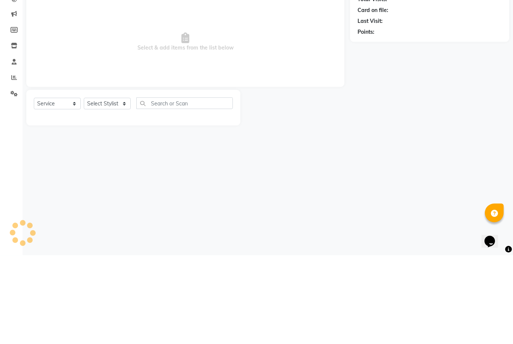
type input "4156"
select select "4945"
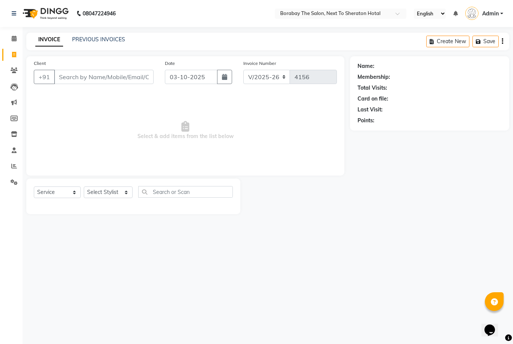
click at [16, 75] on link "Clients" at bounding box center [11, 71] width 18 height 12
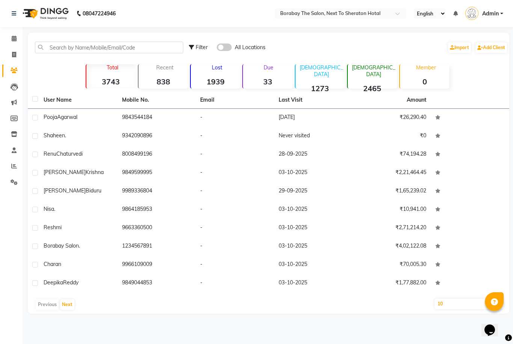
click at [10, 92] on link "Leads" at bounding box center [11, 87] width 18 height 12
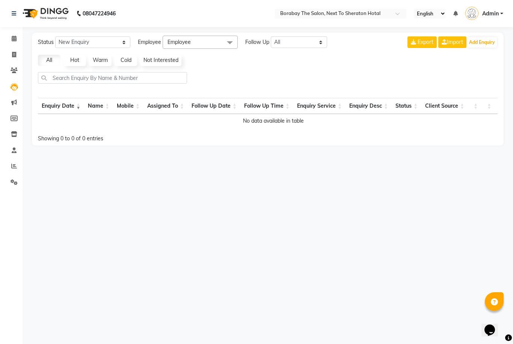
click at [11, 108] on link "Marketing" at bounding box center [11, 103] width 18 height 12
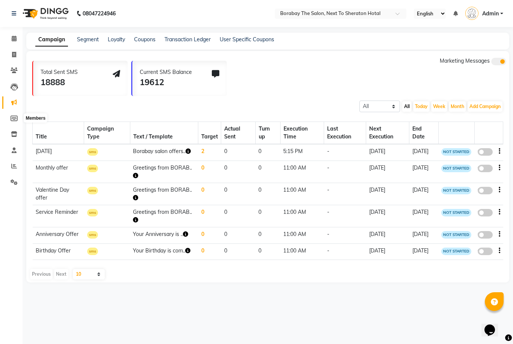
click at [9, 121] on span at bounding box center [14, 119] width 13 height 9
select select
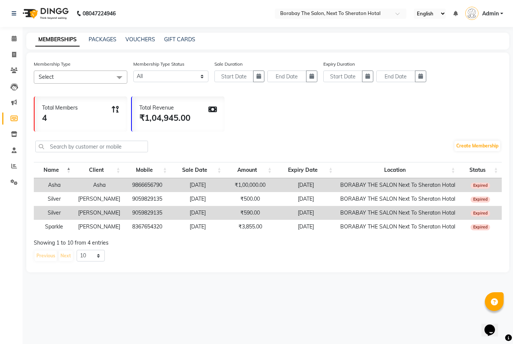
click at [18, 139] on link "Inventory" at bounding box center [11, 134] width 18 height 12
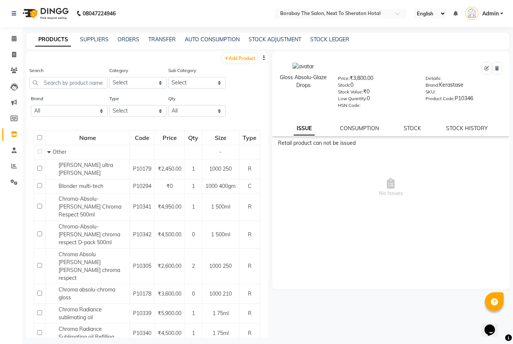
click at [17, 154] on link "Staff" at bounding box center [11, 151] width 18 height 12
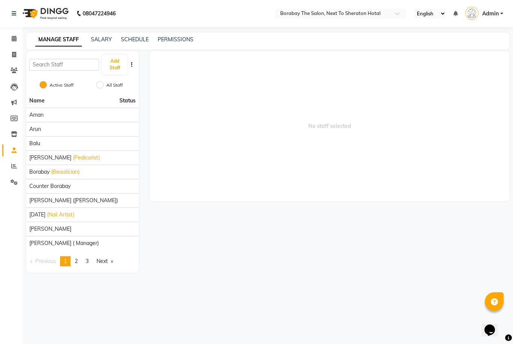
click at [18, 171] on link "Reports" at bounding box center [11, 166] width 18 height 12
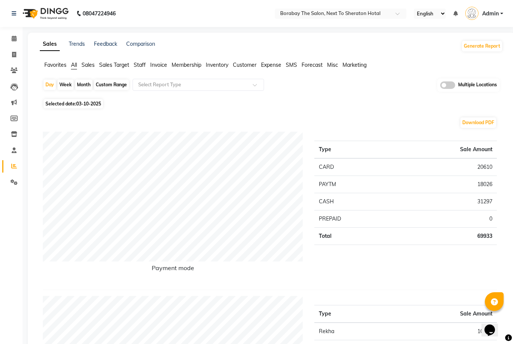
click at [14, 17] on link at bounding box center [16, 13] width 8 height 21
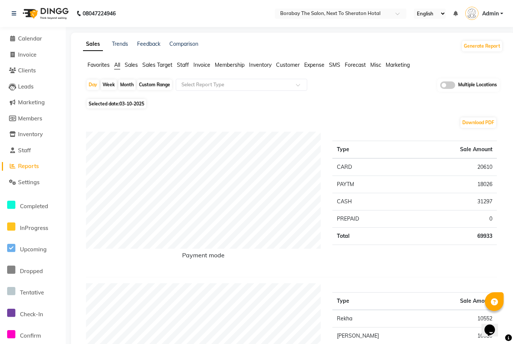
click at [35, 37] on span "Calendar" at bounding box center [30, 38] width 24 height 7
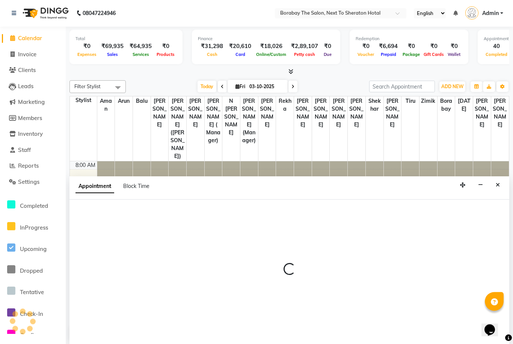
scroll to position [0, 0]
select select "67113"
select select "540"
select select "tentative"
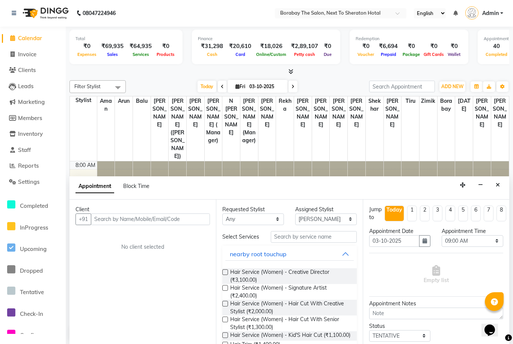
click at [507, 183] on div "Appointment Block Time" at bounding box center [289, 188] width 440 height 23
click at [497, 186] on icon "Close" at bounding box center [498, 185] width 4 height 5
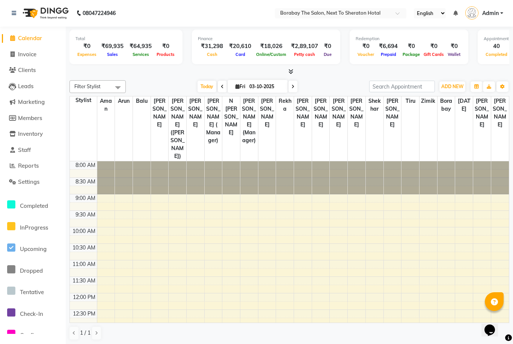
click at [292, 83] on span at bounding box center [292, 87] width 9 height 12
type input "04-10-2025"
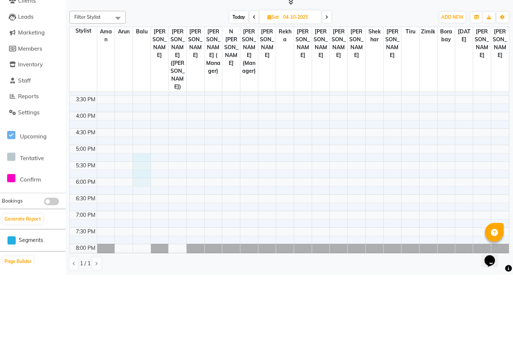
scroll to position [243, 0]
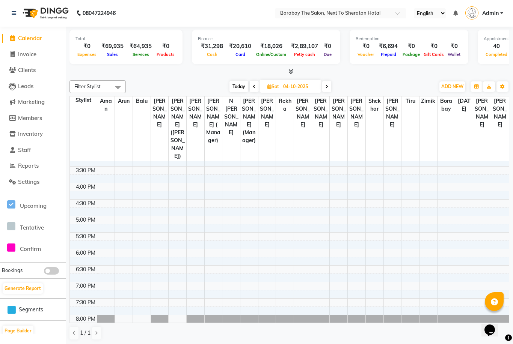
click at [108, 315] on div at bounding box center [106, 331] width 18 height 33
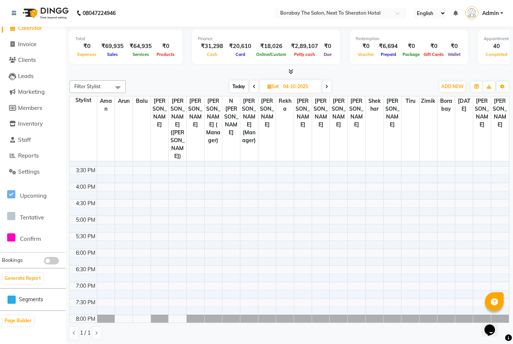
scroll to position [9, 0]
click at [11, 235] on icon at bounding box center [11, 238] width 8 height 9
select select "70396"
select select "tentative"
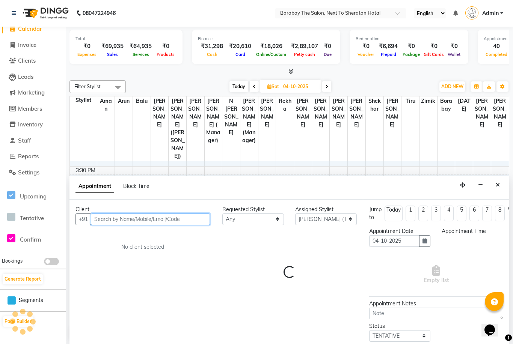
select select "990"
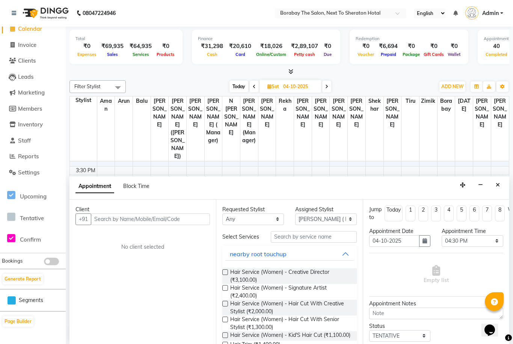
click at [503, 189] on button "Close" at bounding box center [497, 186] width 11 height 12
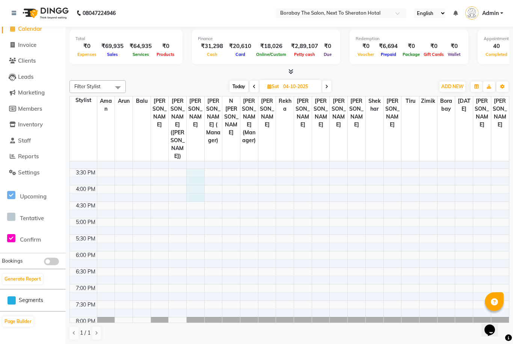
scroll to position [240, 0]
select select "32380"
select select "930"
select select "tentative"
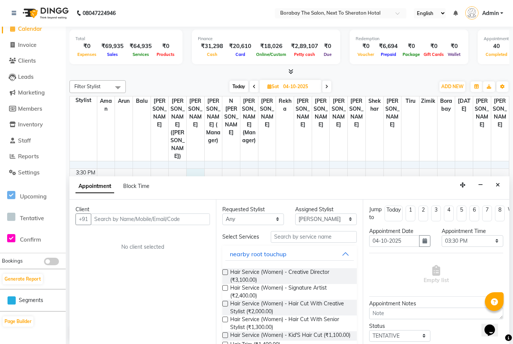
click at [495, 184] on button "Close" at bounding box center [497, 186] width 11 height 12
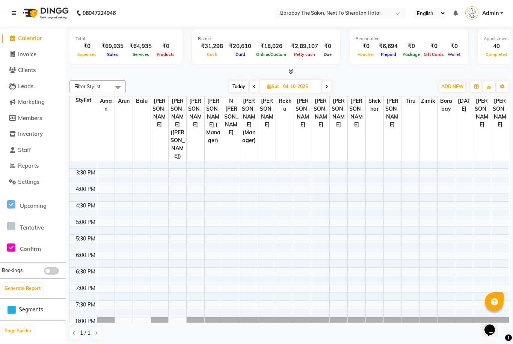
scroll to position [0, 0]
click at [12, 9] on link at bounding box center [16, 13] width 8 height 21
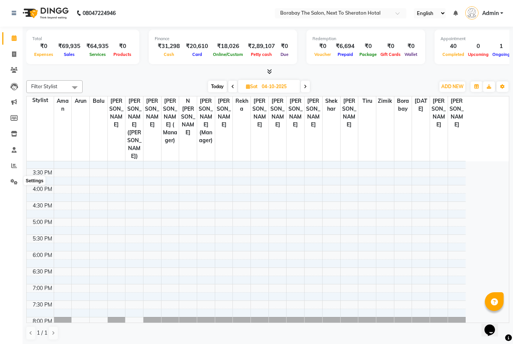
click at [11, 180] on icon at bounding box center [14, 182] width 7 height 6
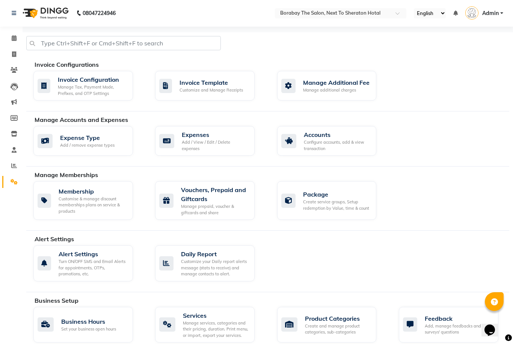
click at [504, 5] on nav "08047224946 Select Location × Borabay The Salon, Next To Sheraton Hotal English…" at bounding box center [256, 13] width 513 height 27
click at [475, 11] on img at bounding box center [471, 12] width 13 height 13
click at [469, 51] on link "Sign out" at bounding box center [464, 54] width 69 height 12
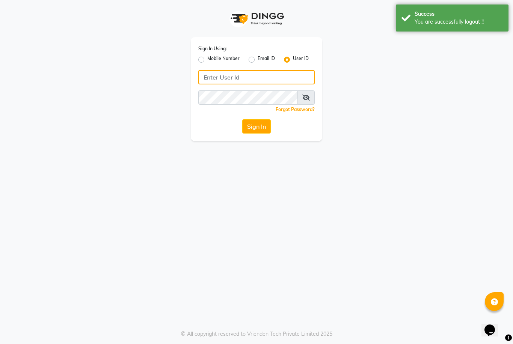
click at [215, 78] on input "Username" at bounding box center [256, 77] width 116 height 14
type input "Borabay"
